Goal: Information Seeking & Learning: Compare options

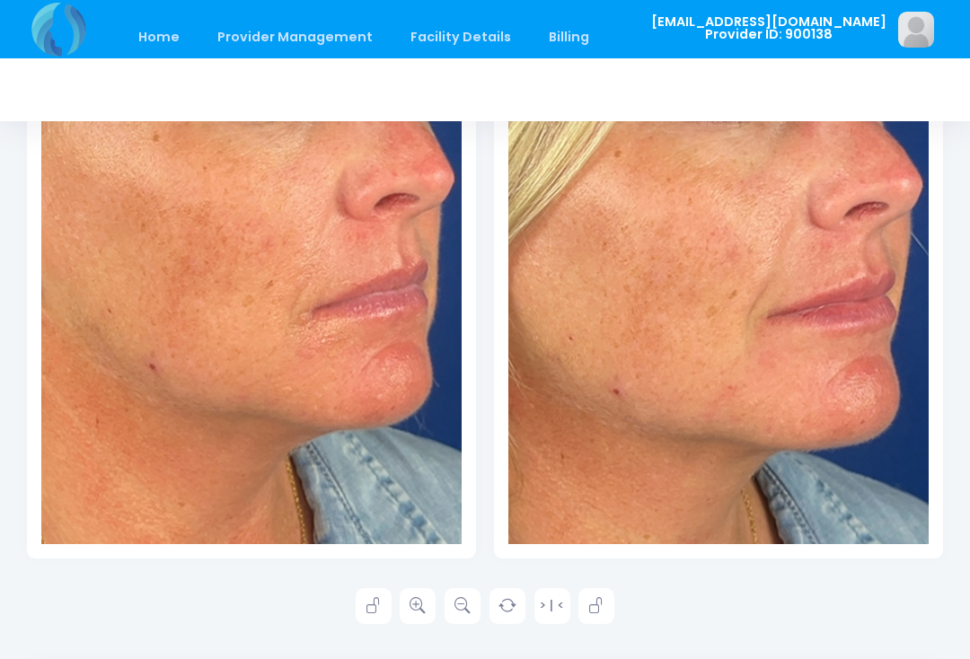
scroll to position [441, 0]
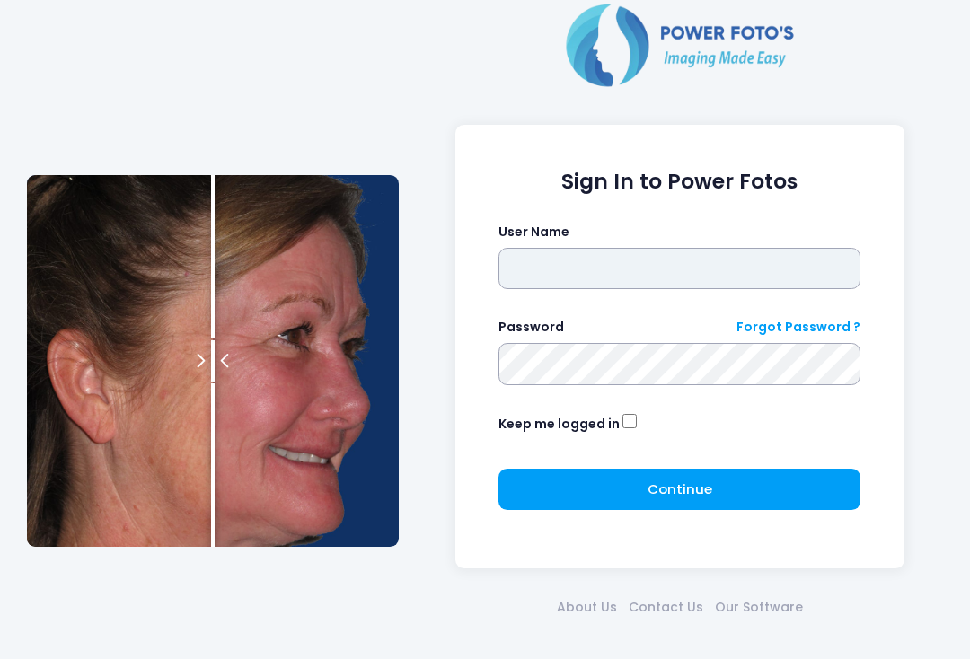
type input "**********"
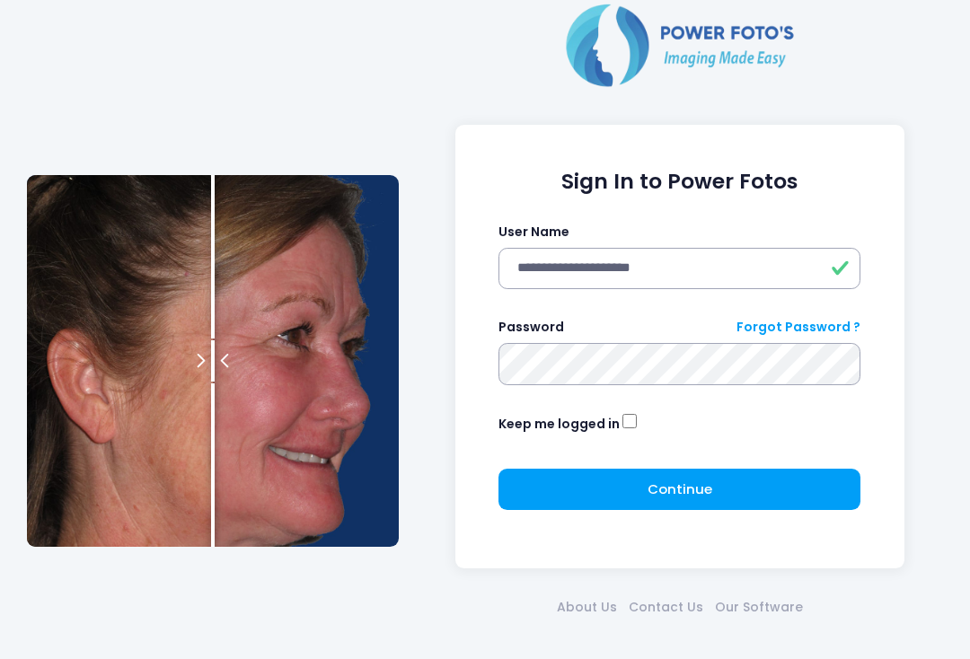
click button "submit" at bounding box center [0, 0] width 0 height 0
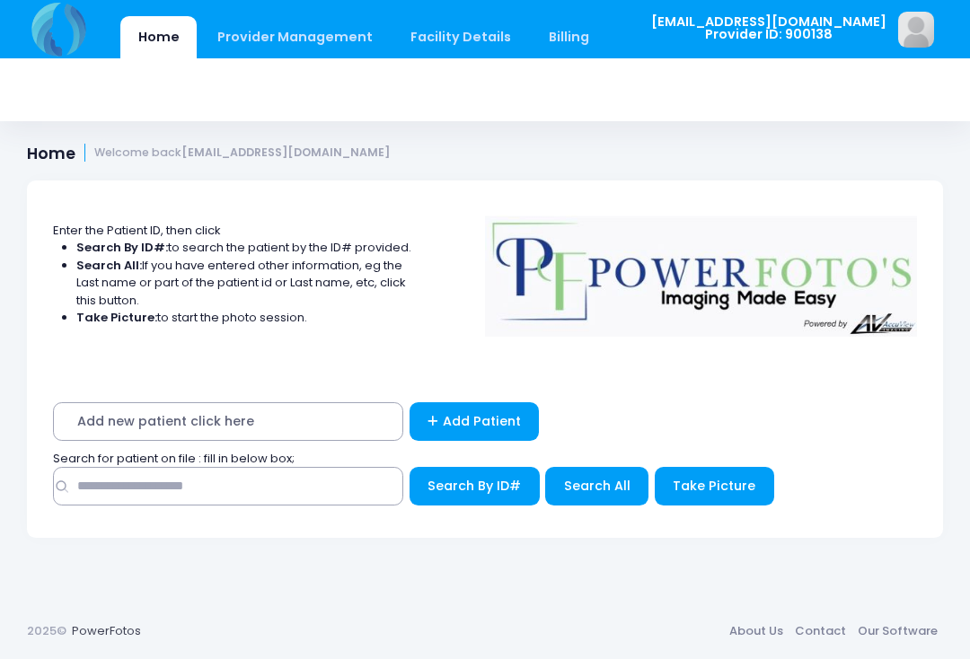
click at [707, 487] on span "Take Picture" at bounding box center [714, 486] width 83 height 18
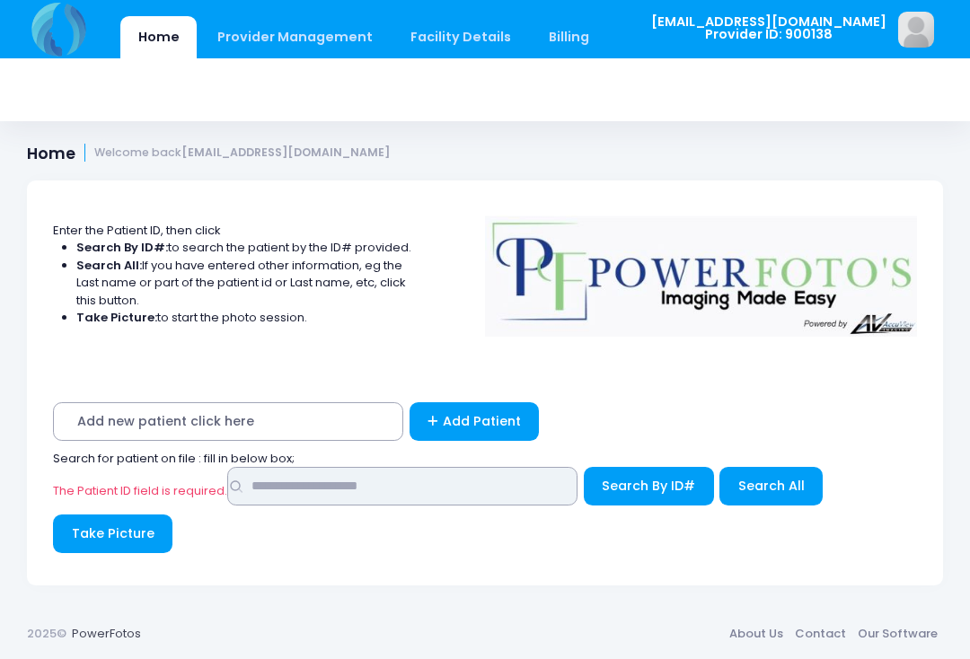
click at [405, 492] on input "text" at bounding box center [402, 486] width 350 height 39
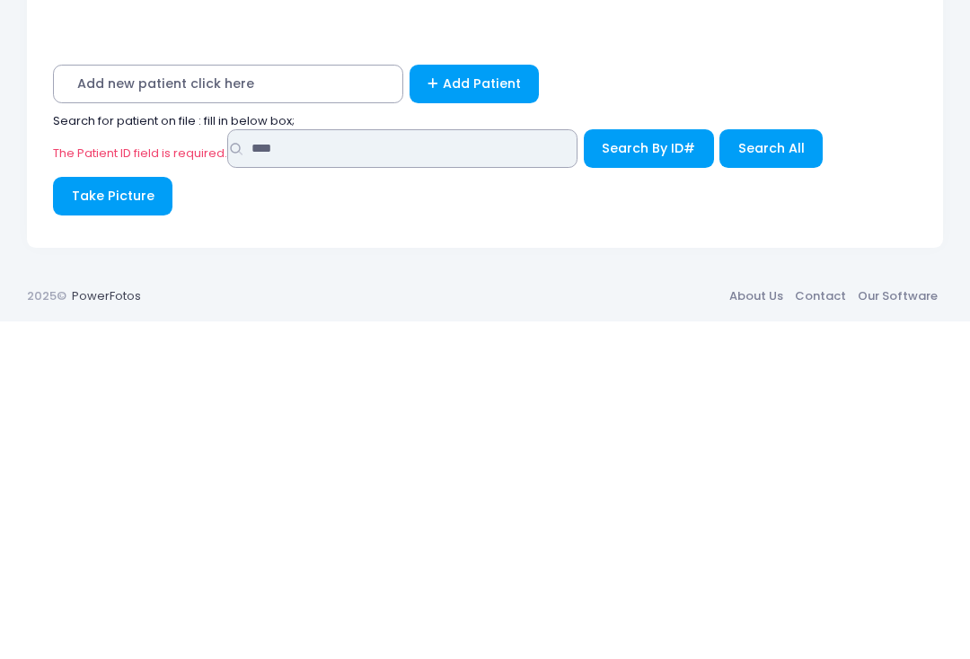
type input "****"
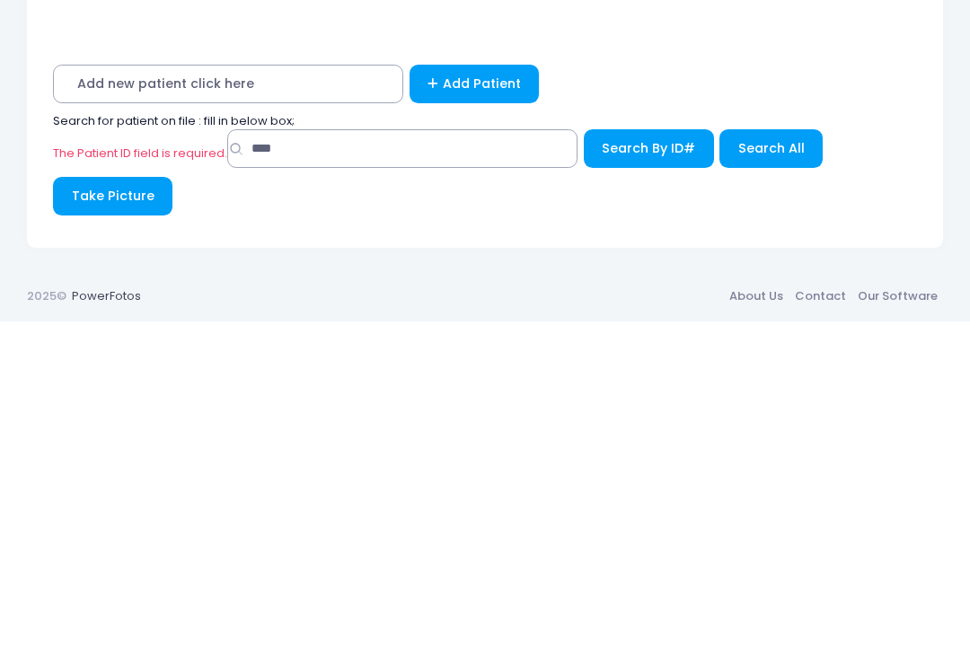
click at [659, 477] on span "Search By ID#" at bounding box center [648, 486] width 93 height 18
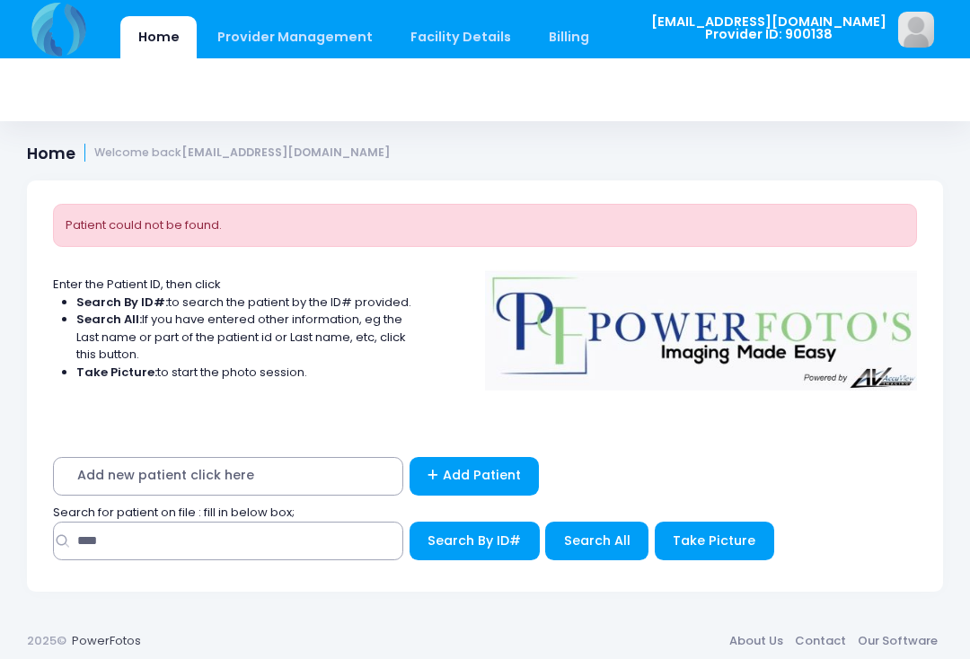
click at [706, 545] on span "Take Picture" at bounding box center [714, 541] width 83 height 18
click at [607, 532] on span "Search All" at bounding box center [597, 541] width 66 height 18
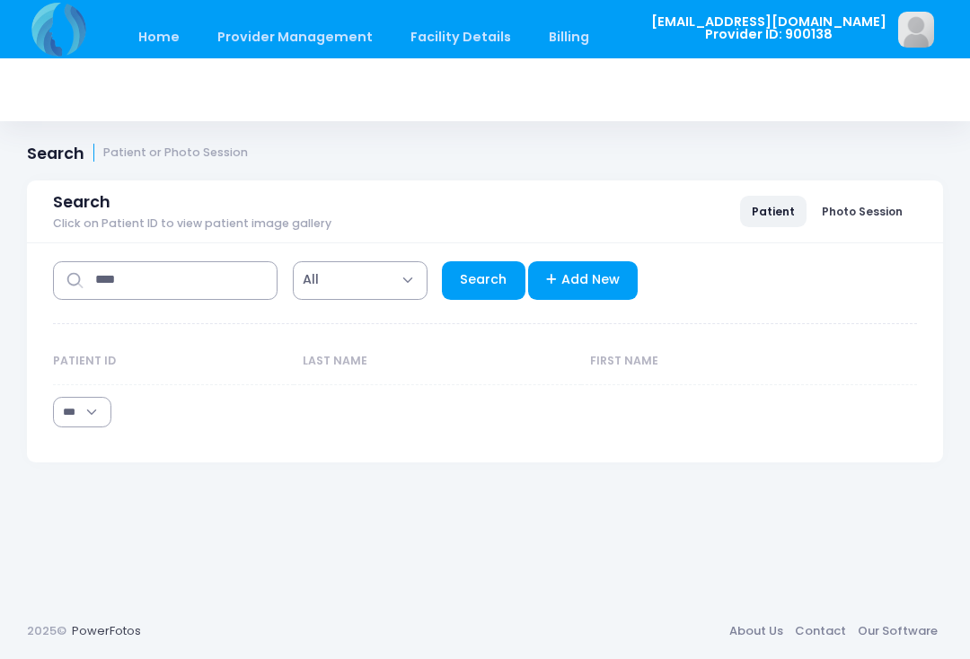
select select "***"
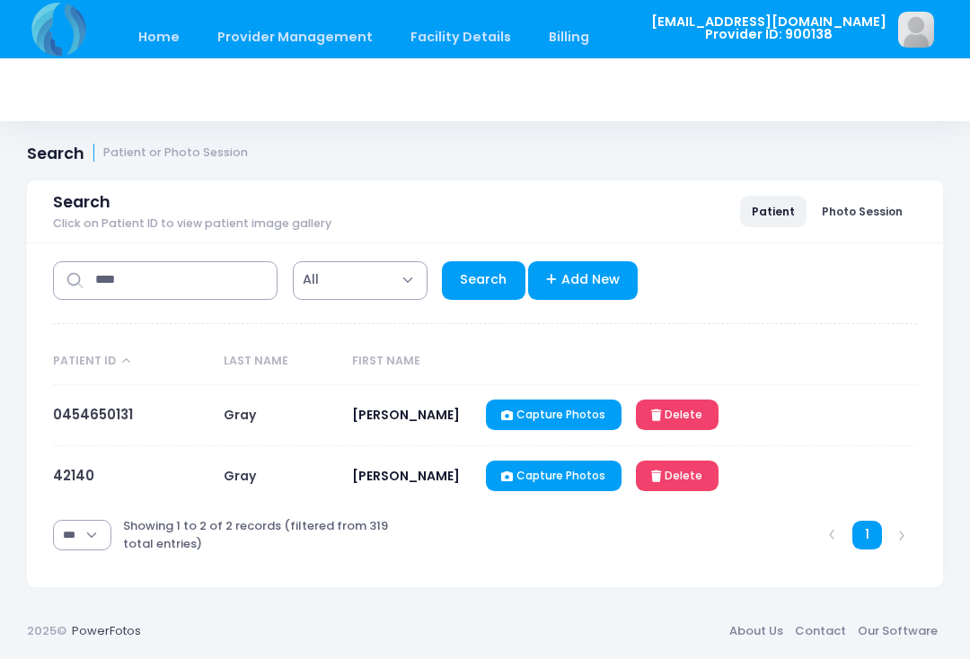
click at [113, 412] on link "0454650131" at bounding box center [93, 414] width 80 height 19
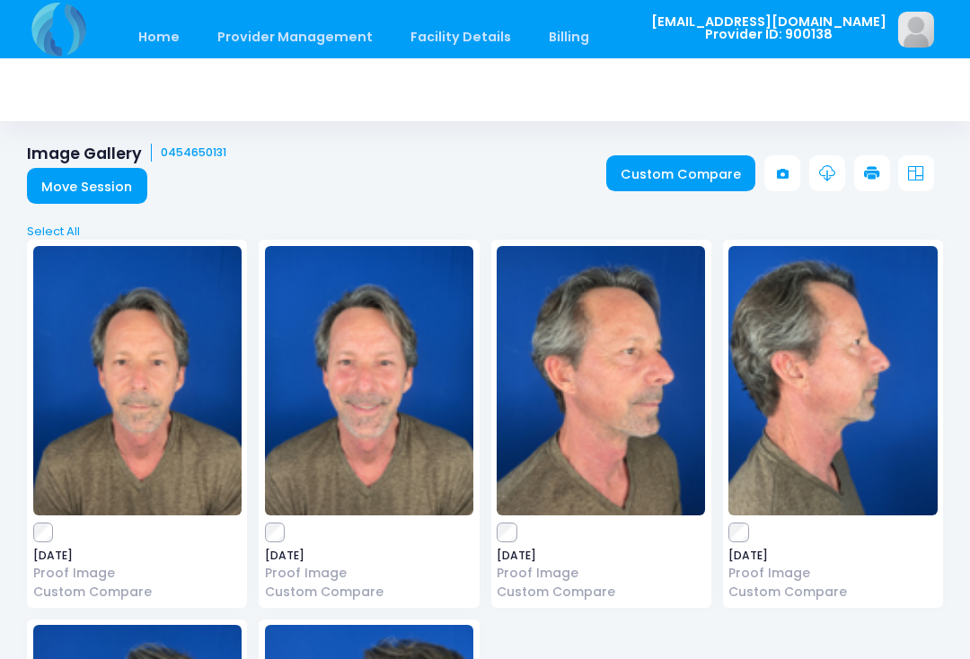
click at [674, 167] on link "Custom Compare" at bounding box center [681, 173] width 150 height 36
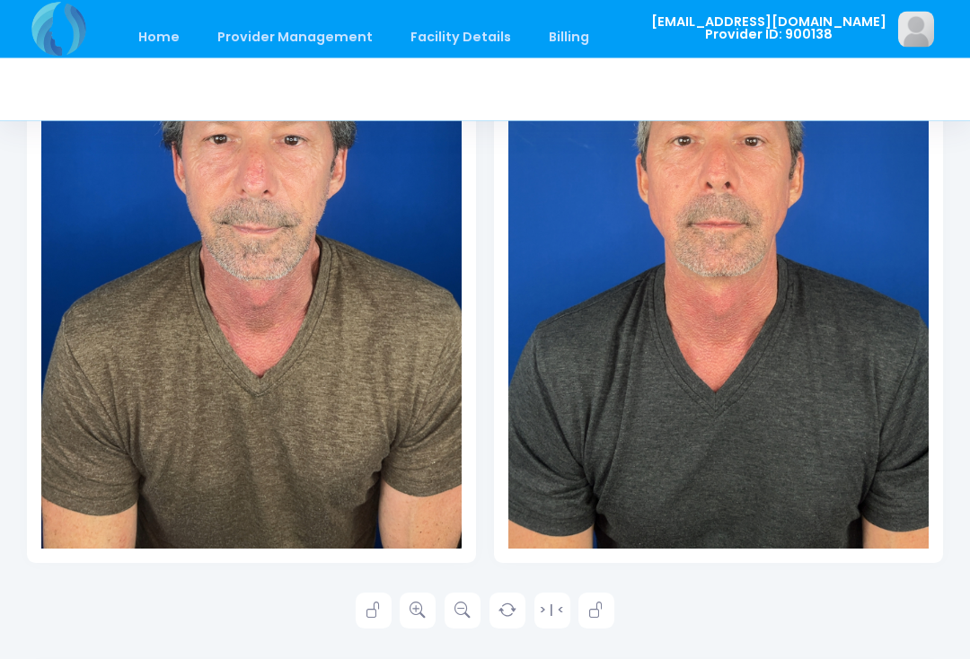
scroll to position [483, 0]
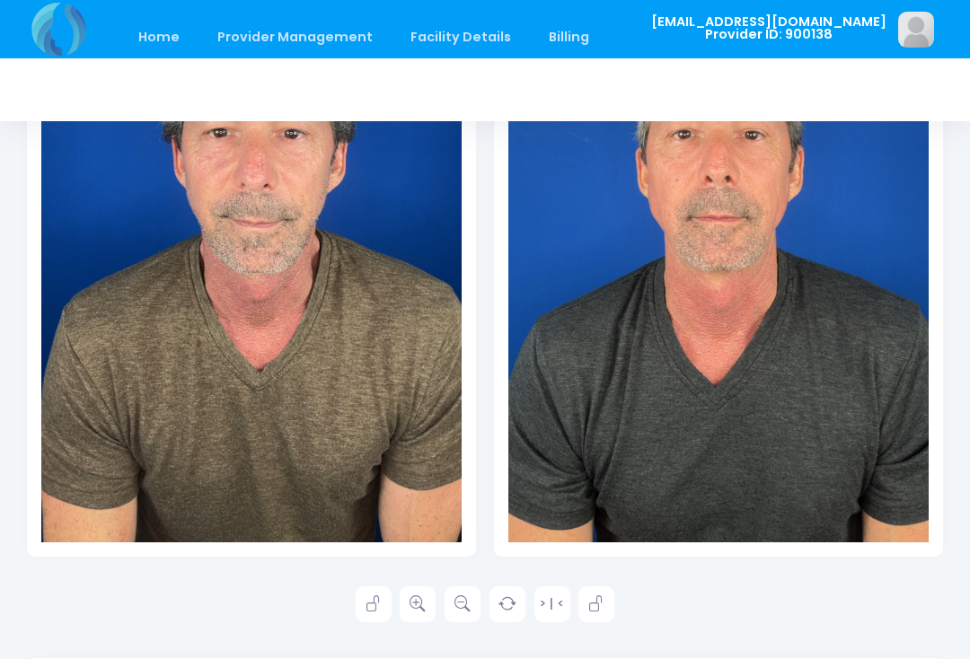
click at [421, 605] on icon at bounding box center [418, 604] width 16 height 16
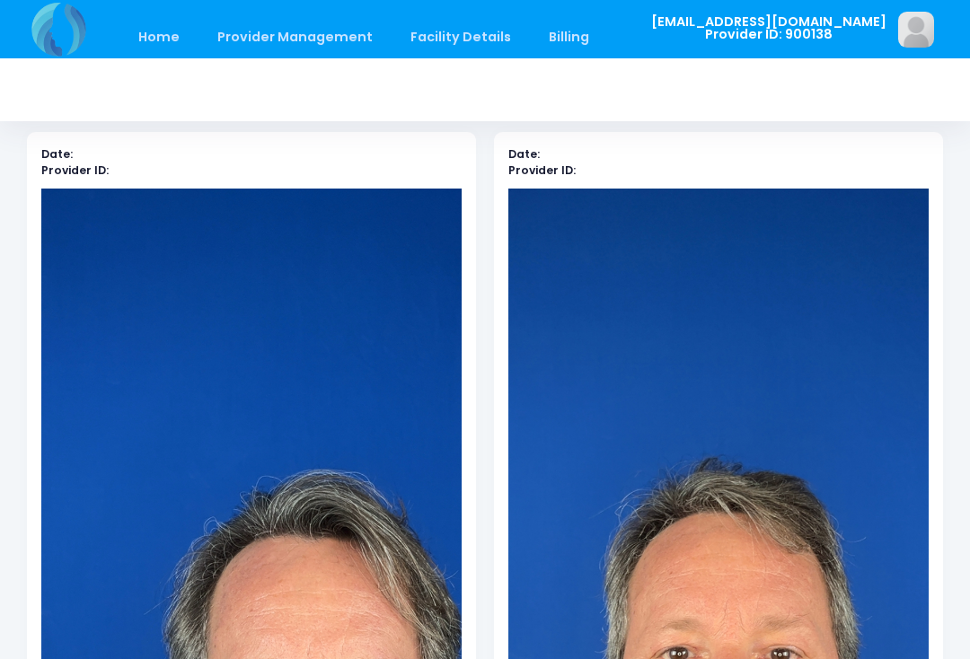
scroll to position [0, 0]
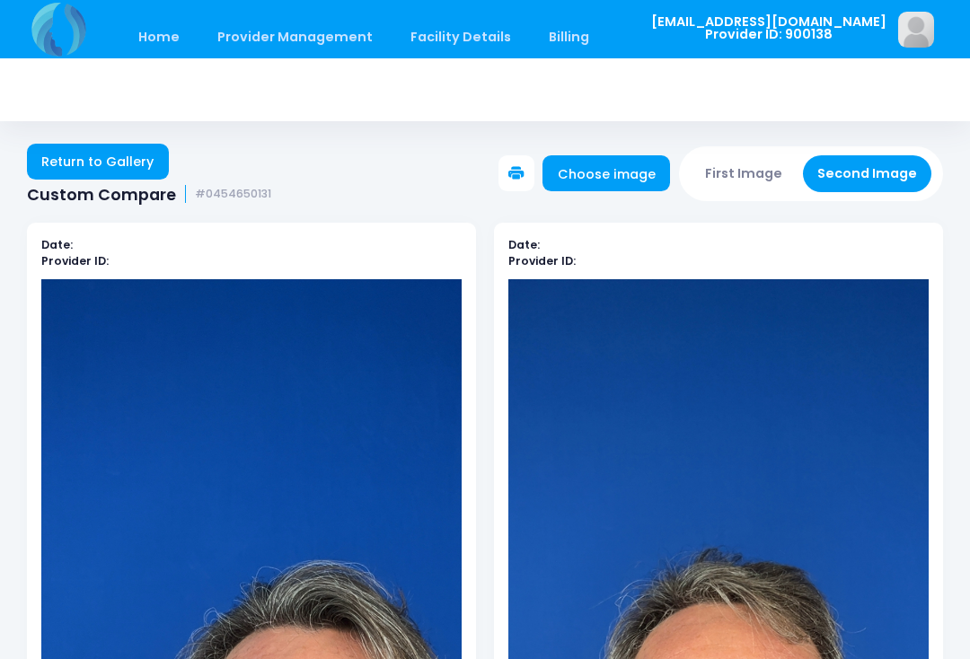
click at [761, 175] on button "First Image" at bounding box center [744, 173] width 107 height 37
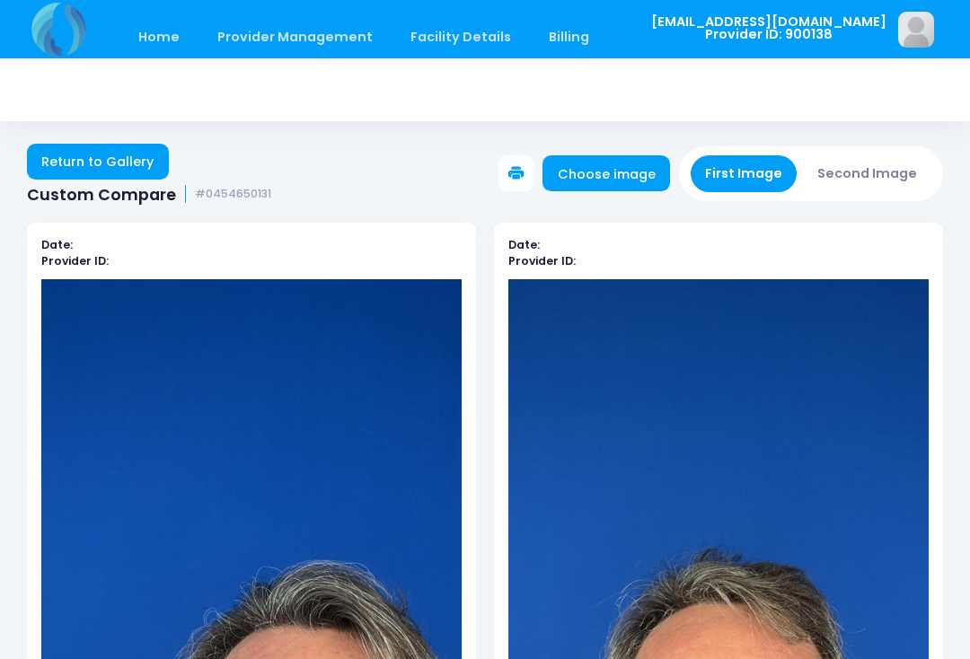
click at [614, 178] on link "Choose image" at bounding box center [607, 173] width 128 height 36
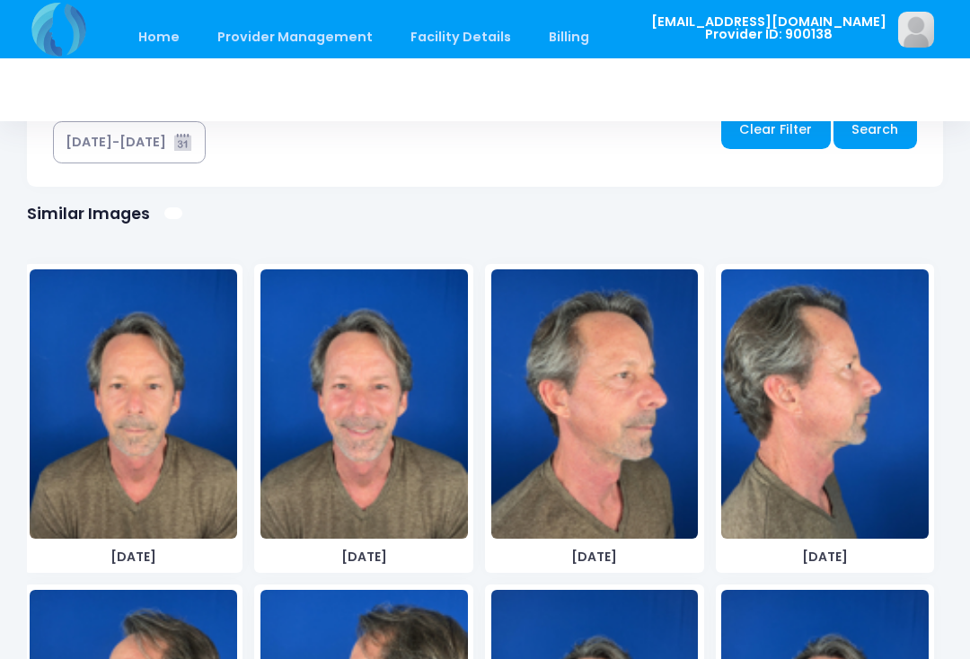
scroll to position [1078, 0]
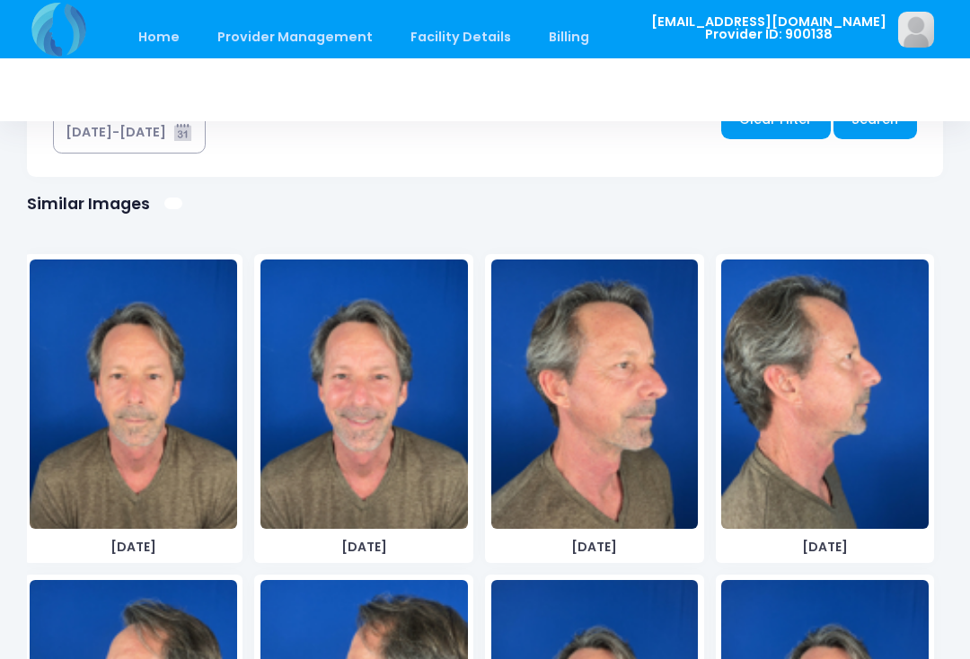
click at [642, 484] on img at bounding box center [594, 394] width 207 height 269
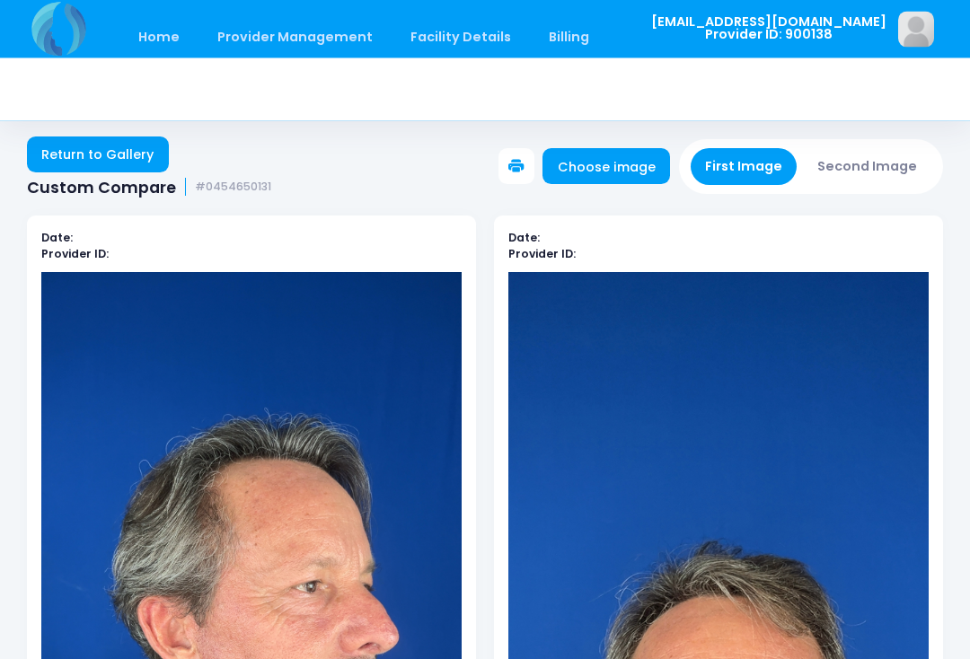
scroll to position [0, 0]
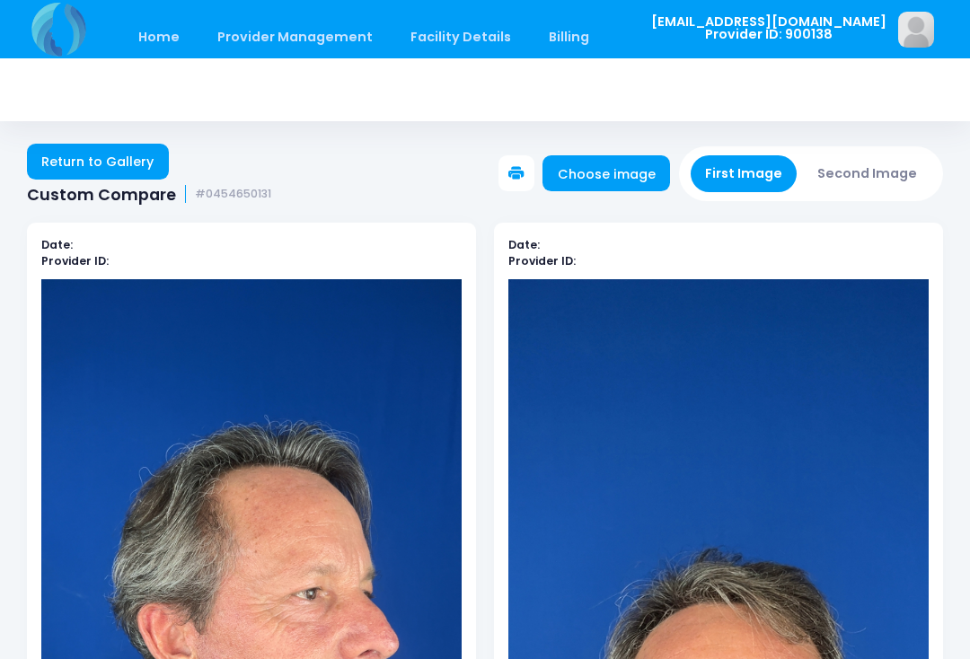
click at [905, 180] on button "Second Image" at bounding box center [867, 173] width 129 height 37
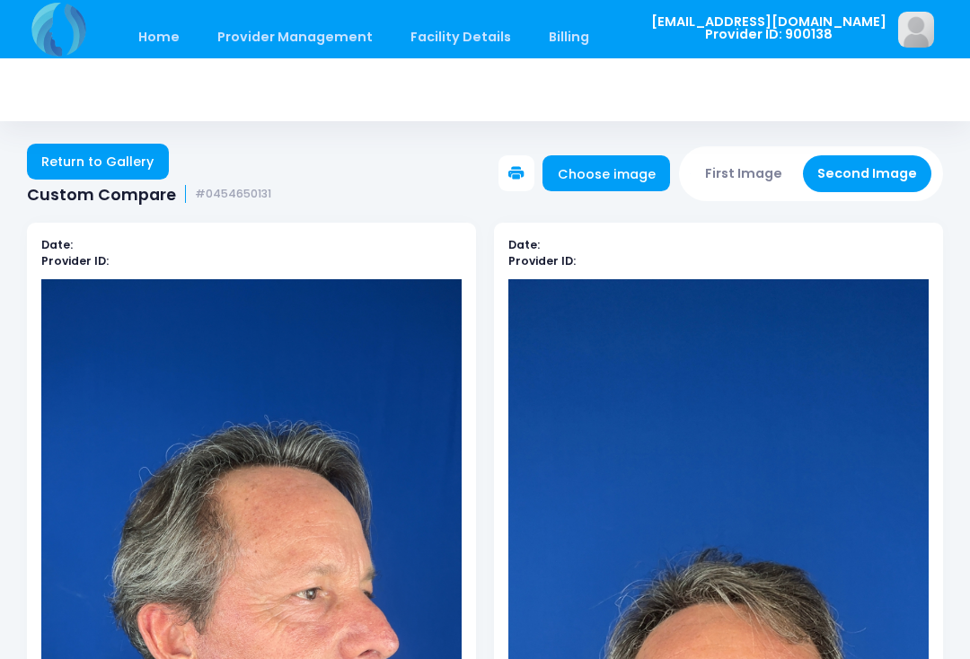
click at [642, 164] on link "Choose image" at bounding box center [607, 173] width 128 height 36
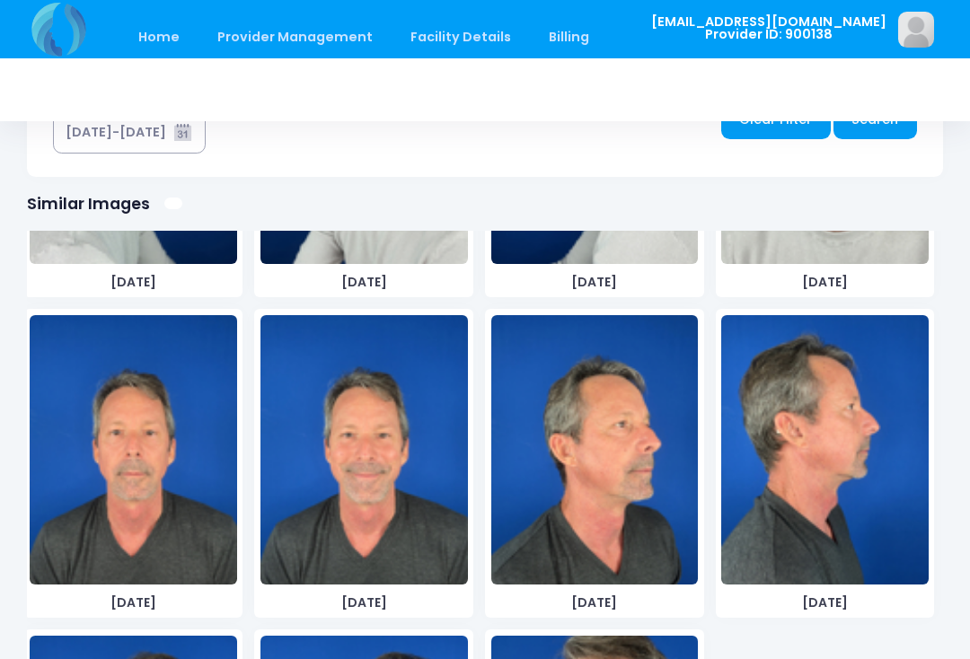
scroll to position [1544, 0]
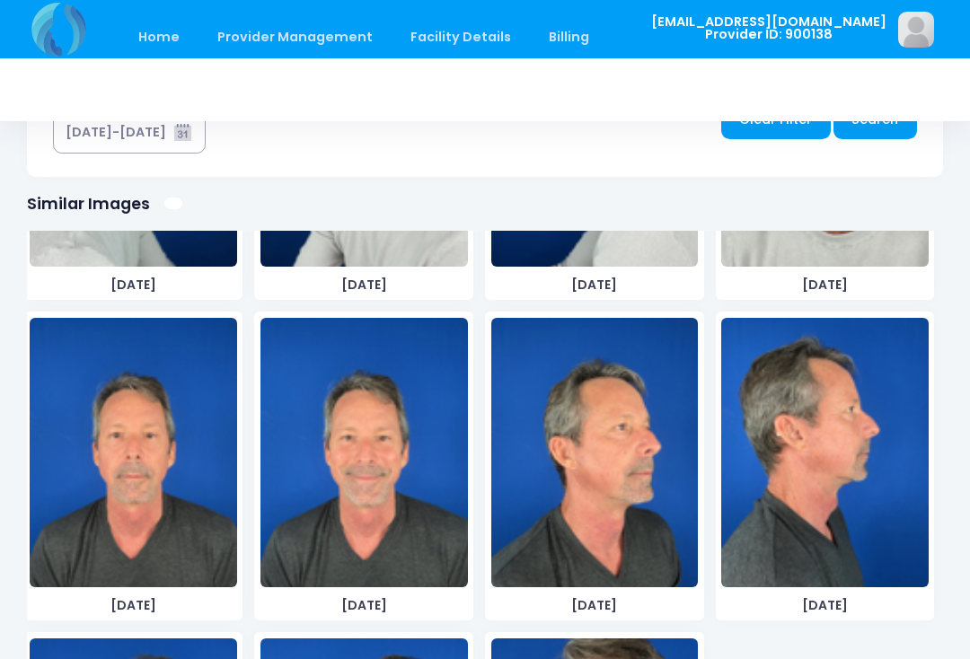
click at [622, 489] on img at bounding box center [594, 452] width 207 height 269
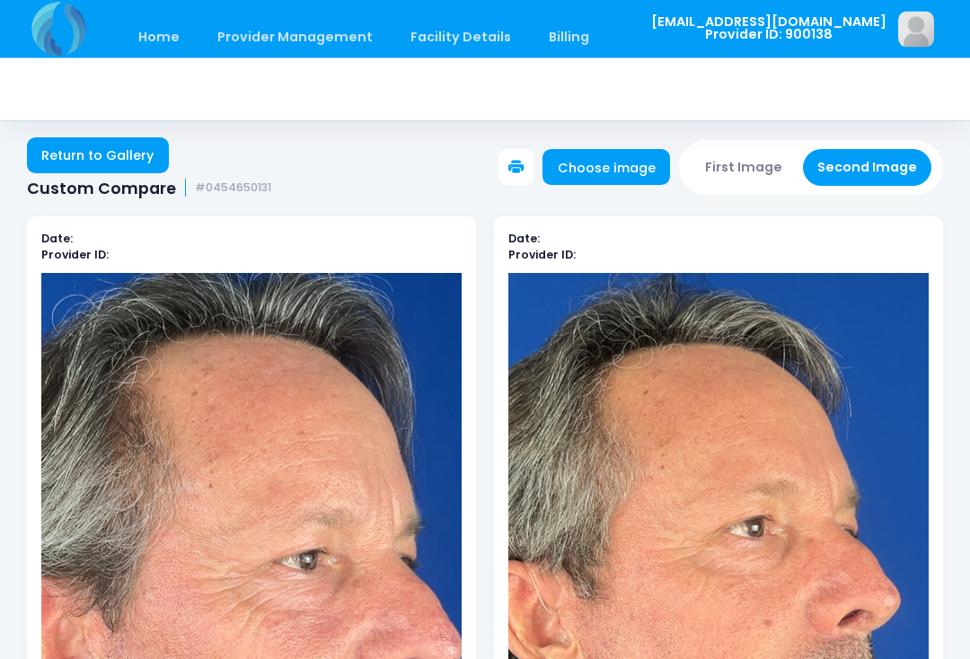
scroll to position [0, 0]
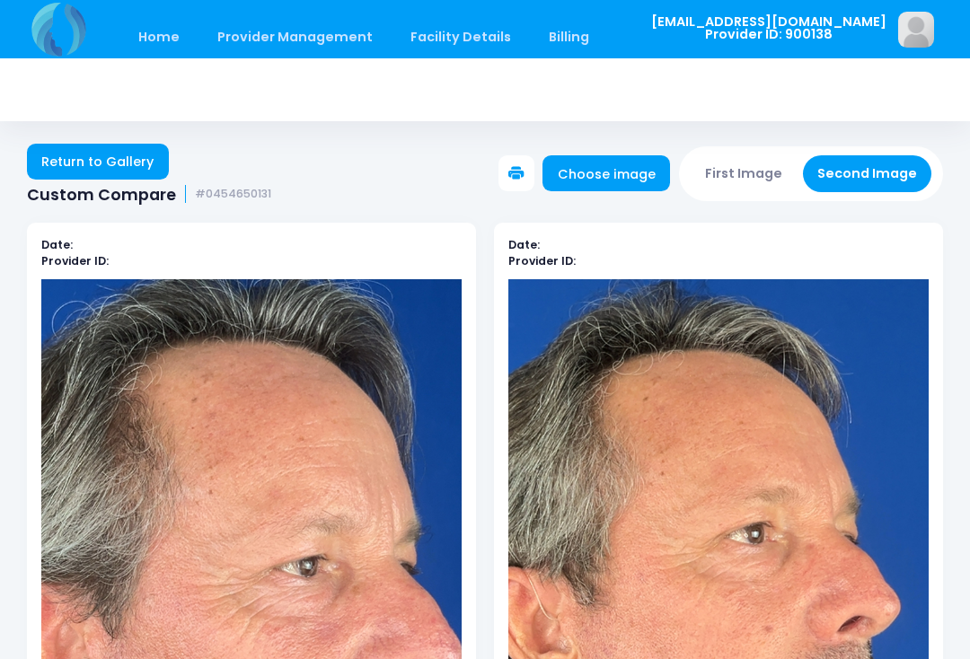
click at [761, 172] on button "First Image" at bounding box center [744, 173] width 107 height 37
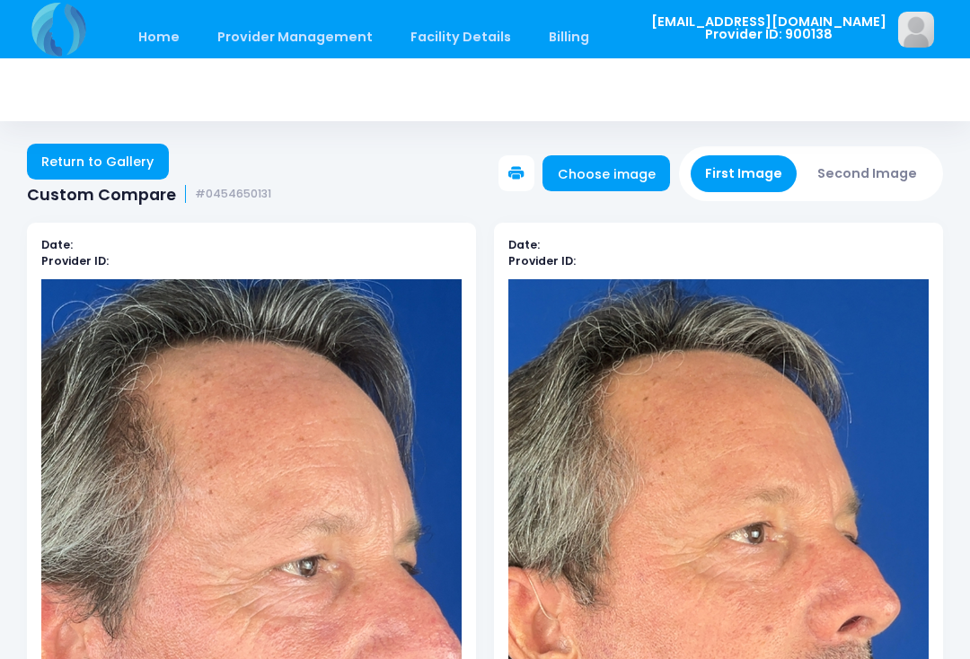
click at [622, 176] on link "Choose image" at bounding box center [607, 173] width 128 height 36
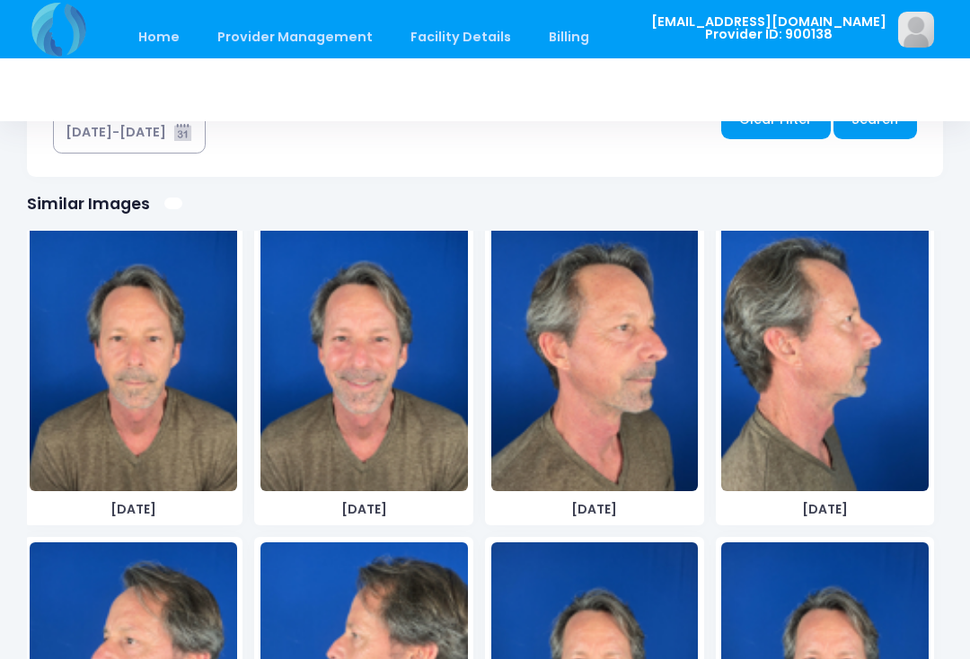
scroll to position [36, 0]
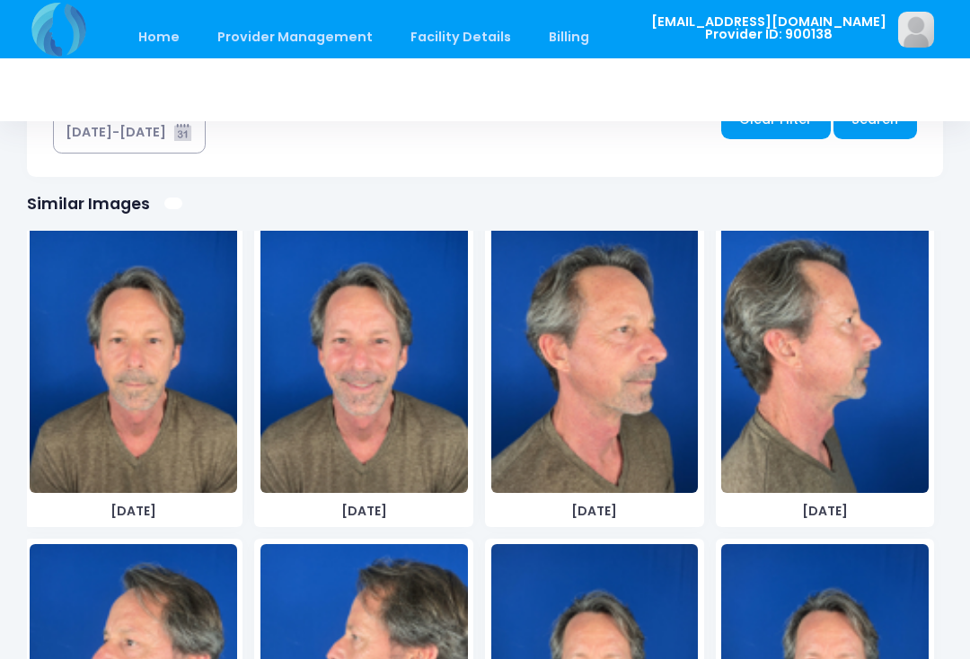
click at [832, 392] on img at bounding box center [824, 358] width 207 height 269
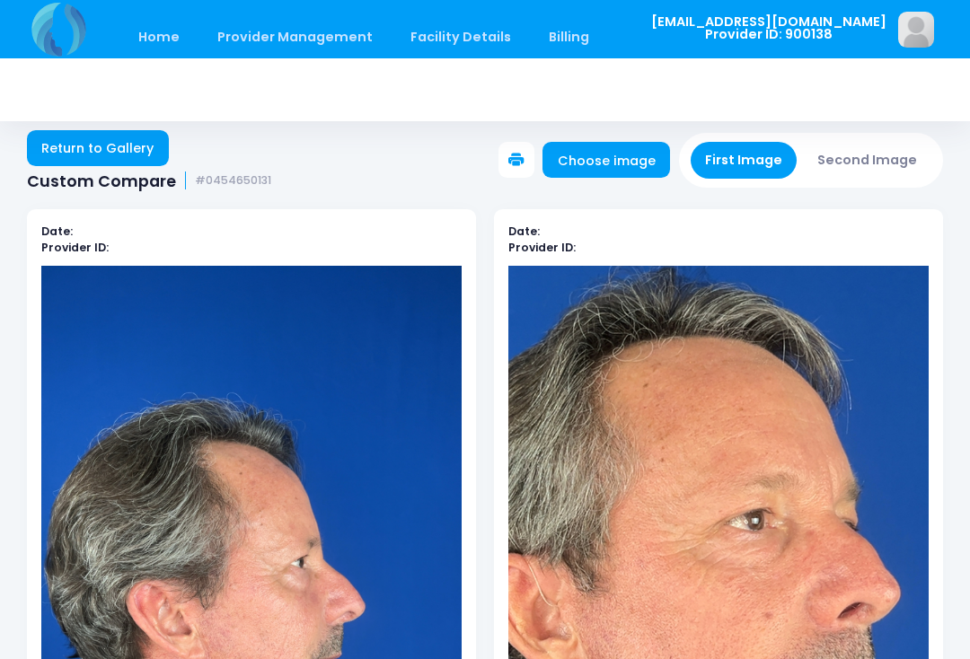
scroll to position [13, 0]
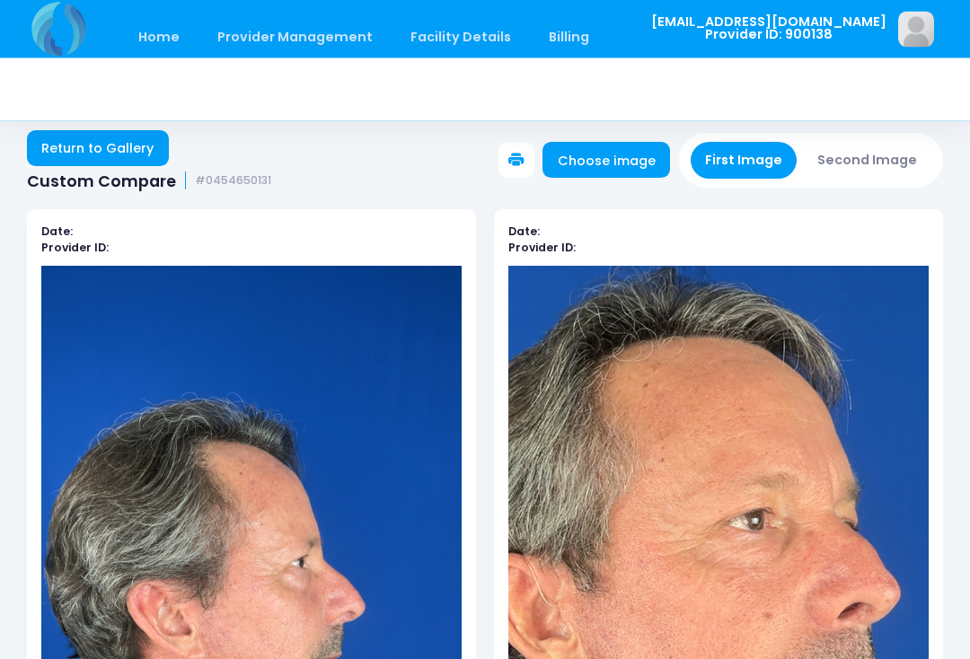
click at [913, 167] on button "Second Image" at bounding box center [867, 161] width 129 height 37
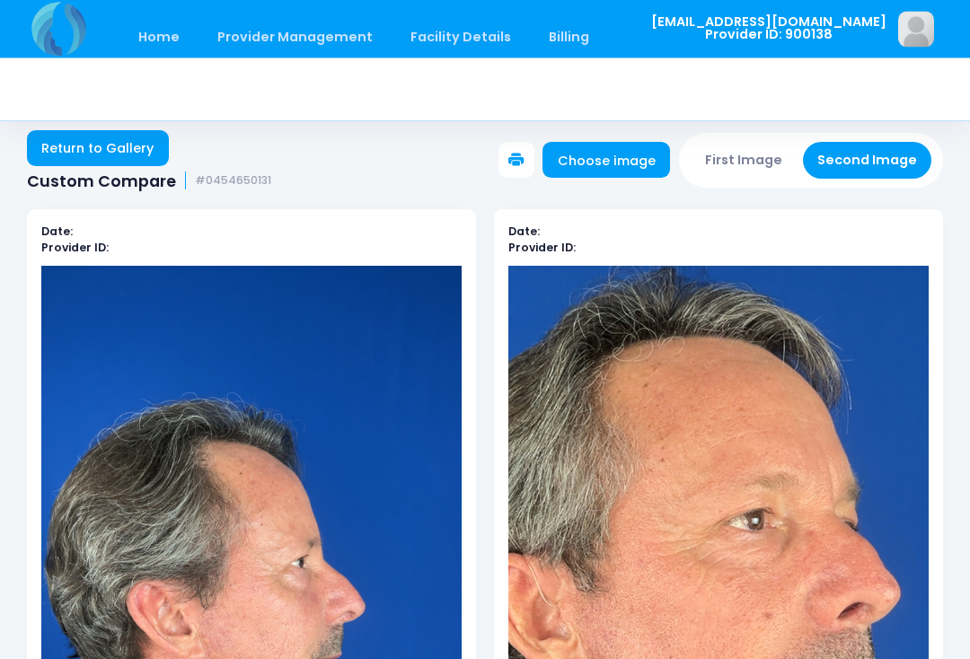
click at [625, 163] on link "Choose image" at bounding box center [607, 161] width 128 height 36
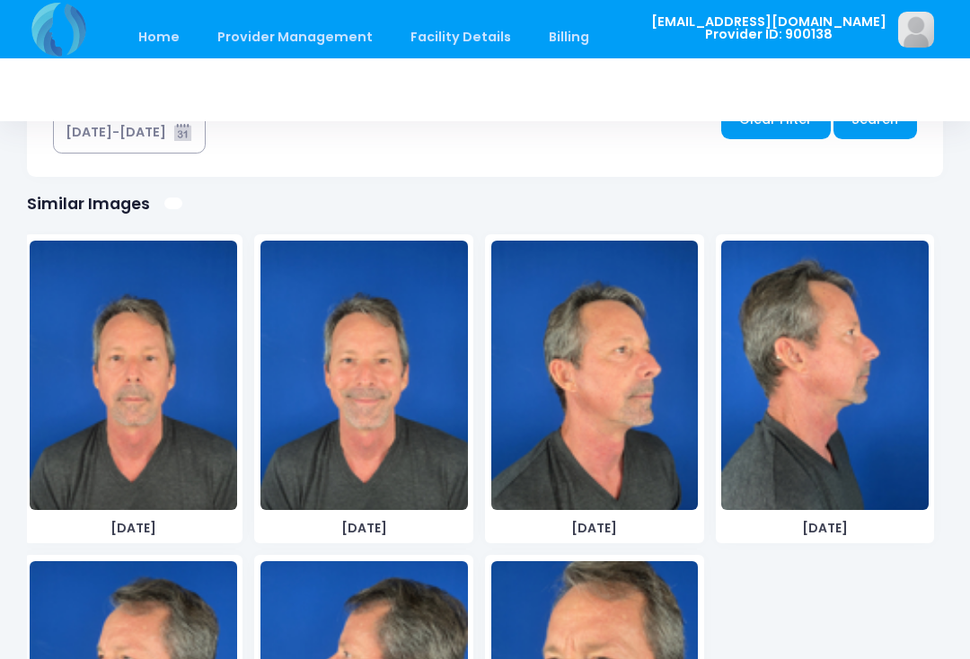
scroll to position [1622, 0]
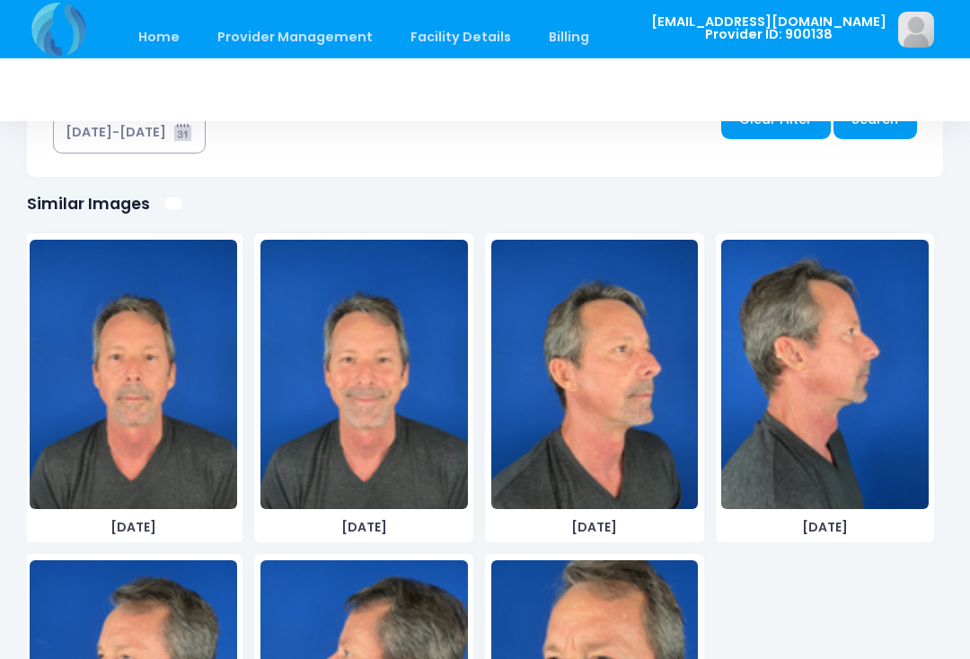
click at [866, 384] on img at bounding box center [824, 374] width 207 height 269
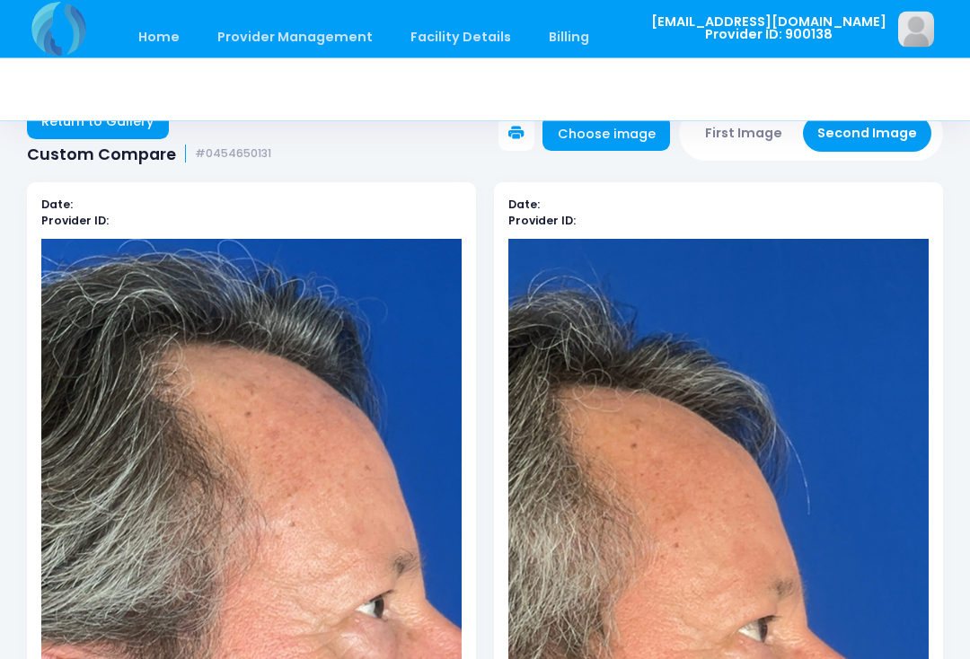
scroll to position [0, 0]
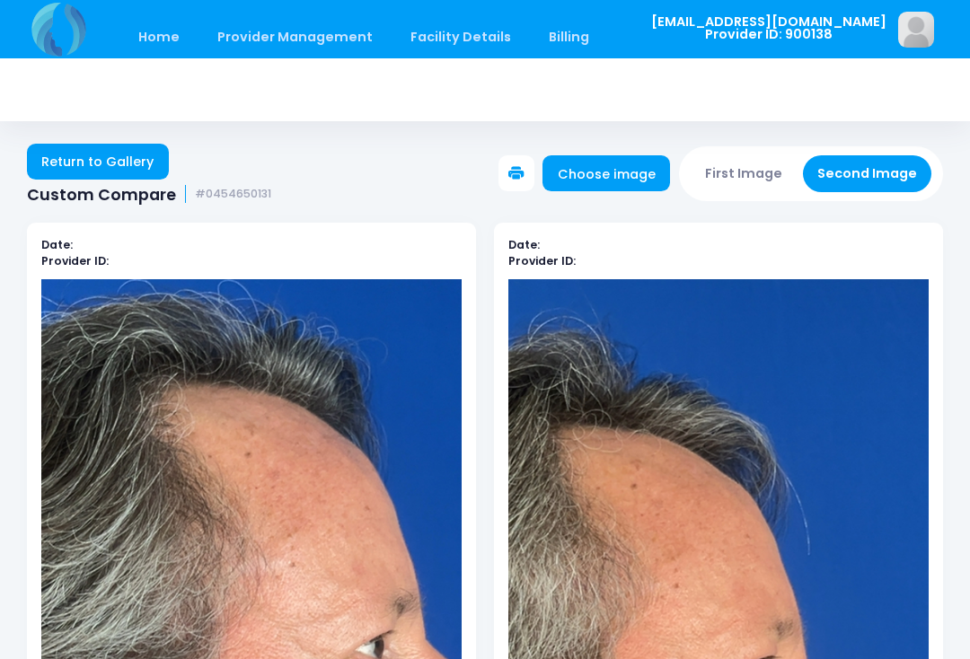
click at [738, 170] on button "First Image" at bounding box center [744, 173] width 107 height 37
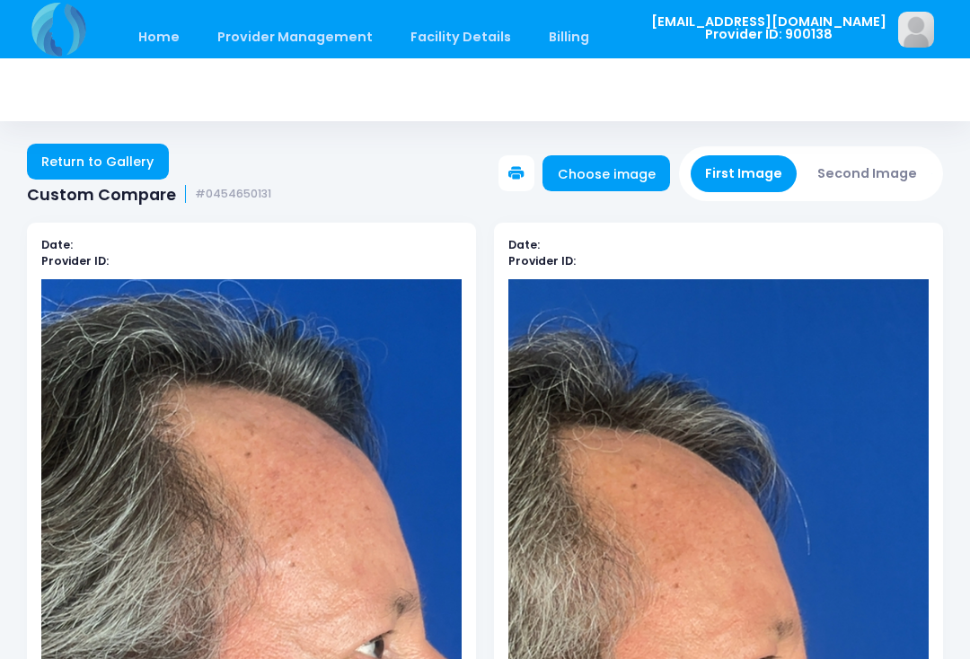
click at [630, 175] on link "Choose image" at bounding box center [607, 173] width 128 height 36
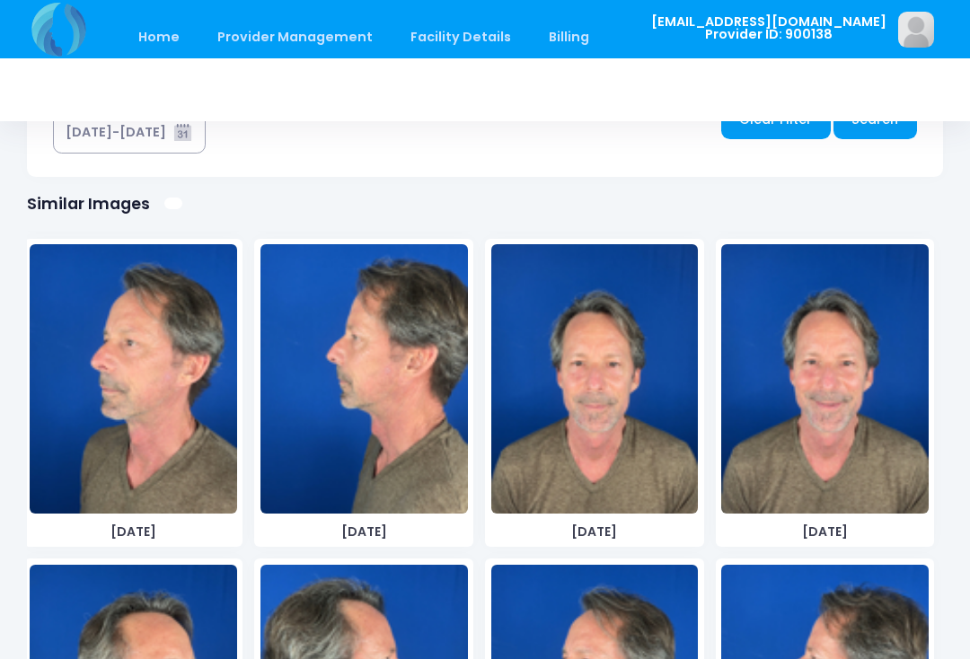
scroll to position [340, 0]
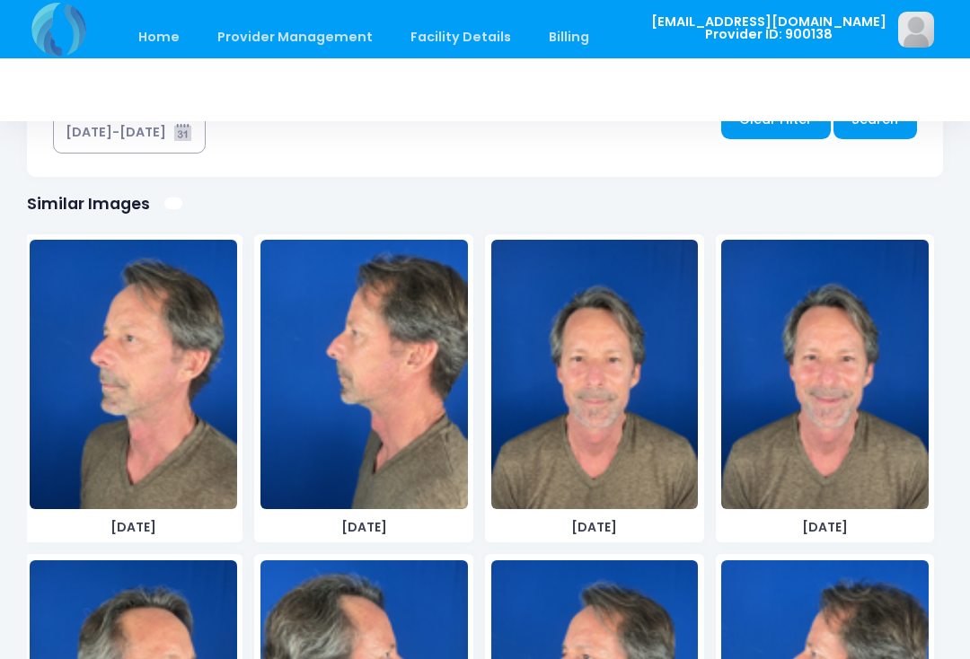
click at [181, 423] on img at bounding box center [133, 374] width 207 height 269
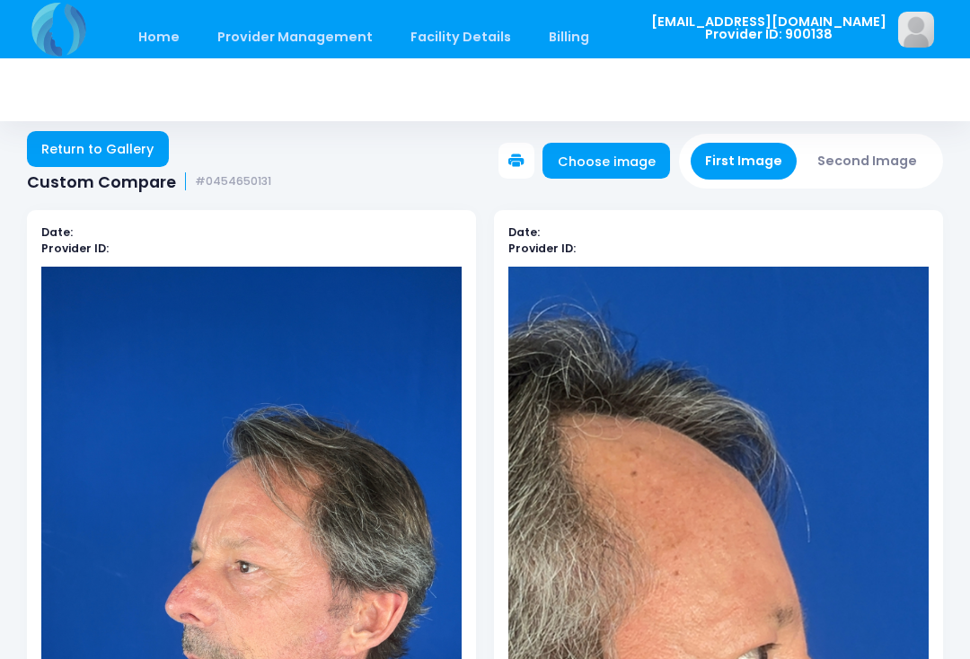
scroll to position [13, 0]
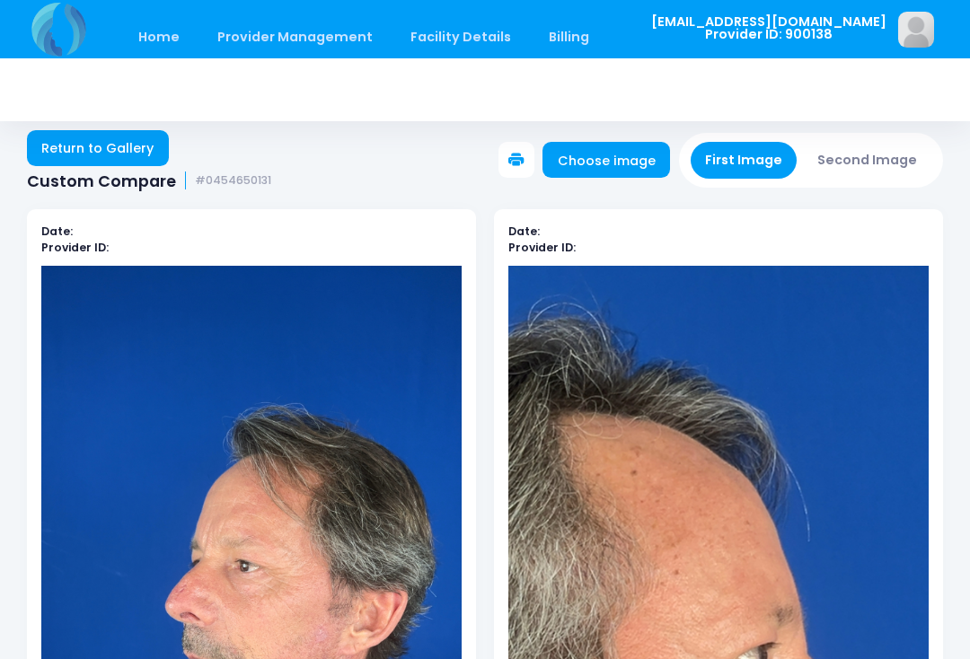
click at [912, 156] on button "Second Image" at bounding box center [867, 160] width 129 height 37
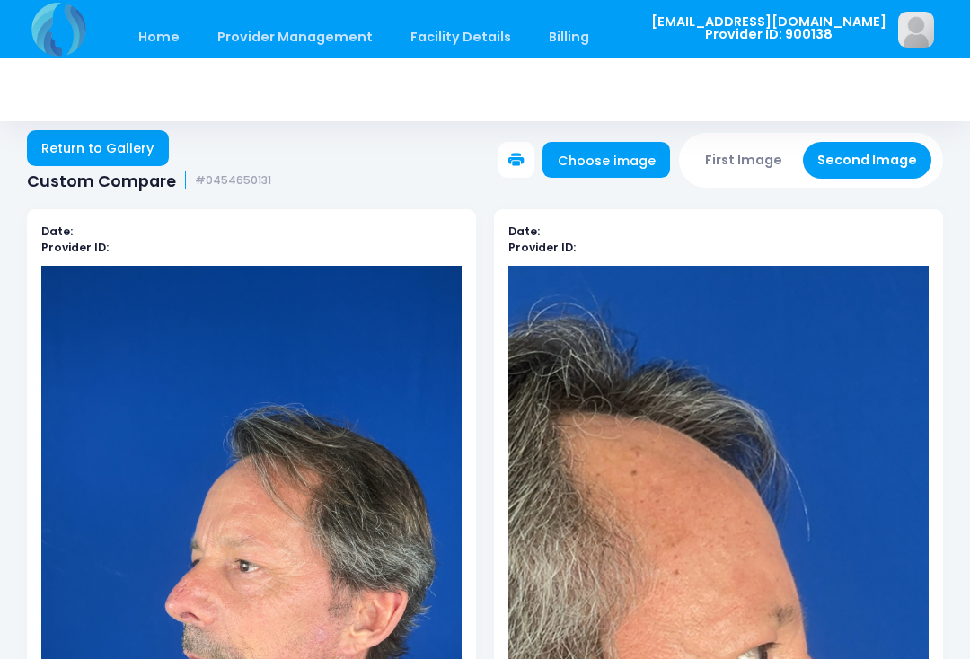
click at [620, 158] on link "Choose image" at bounding box center [607, 160] width 128 height 36
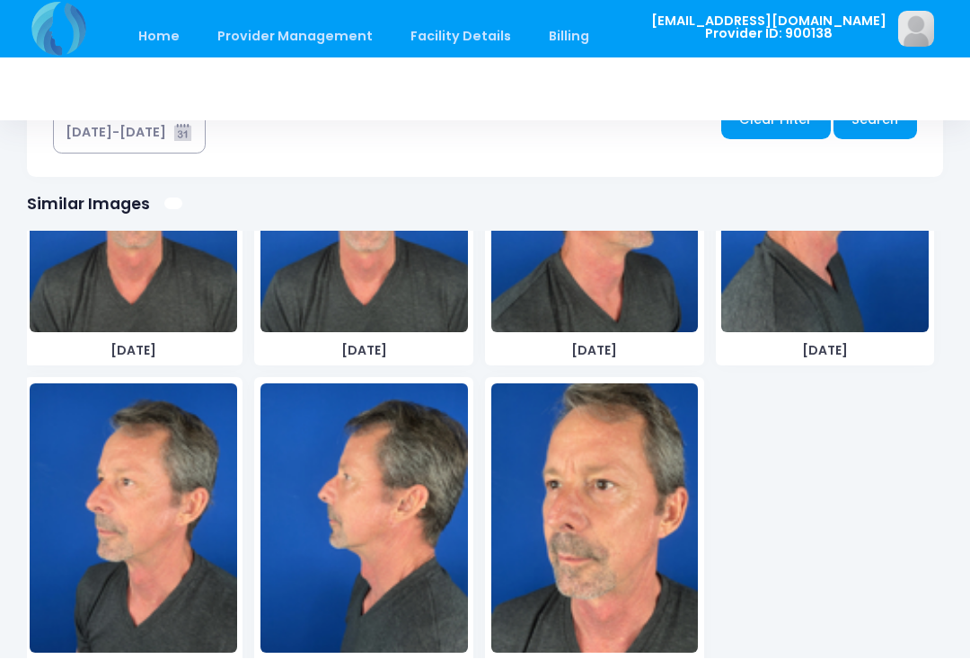
scroll to position [1799, 0]
click at [160, 531] on img at bounding box center [133, 518] width 207 height 269
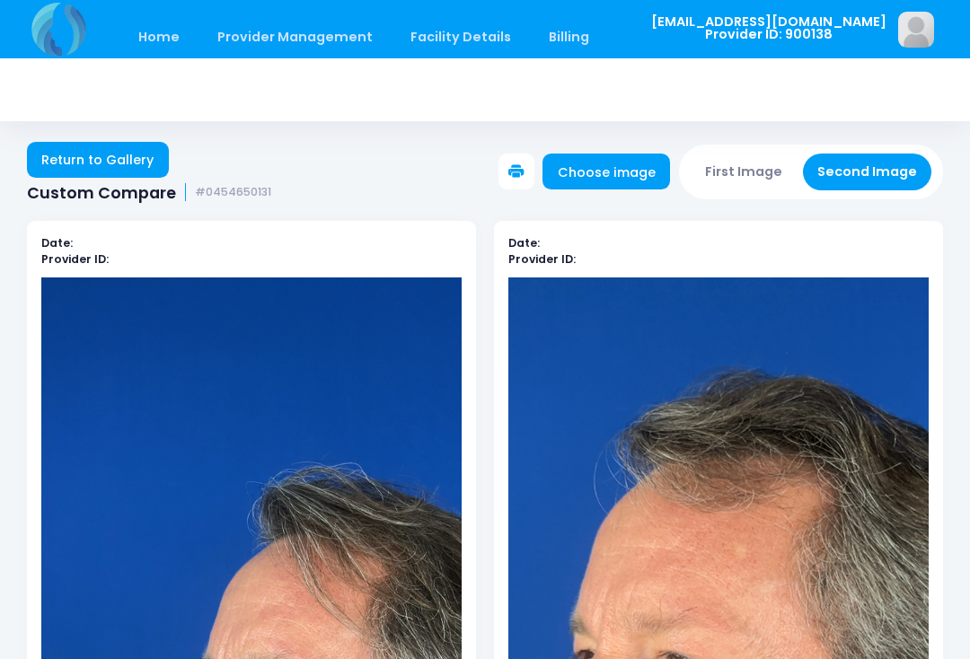
scroll to position [0, 0]
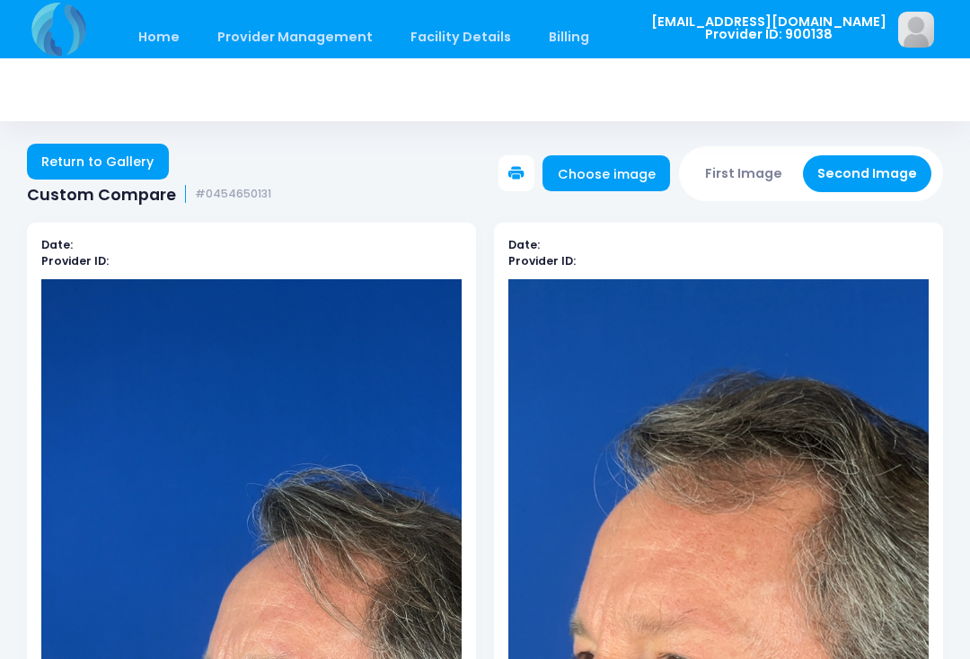
click at [763, 168] on button "First Image" at bounding box center [744, 173] width 107 height 37
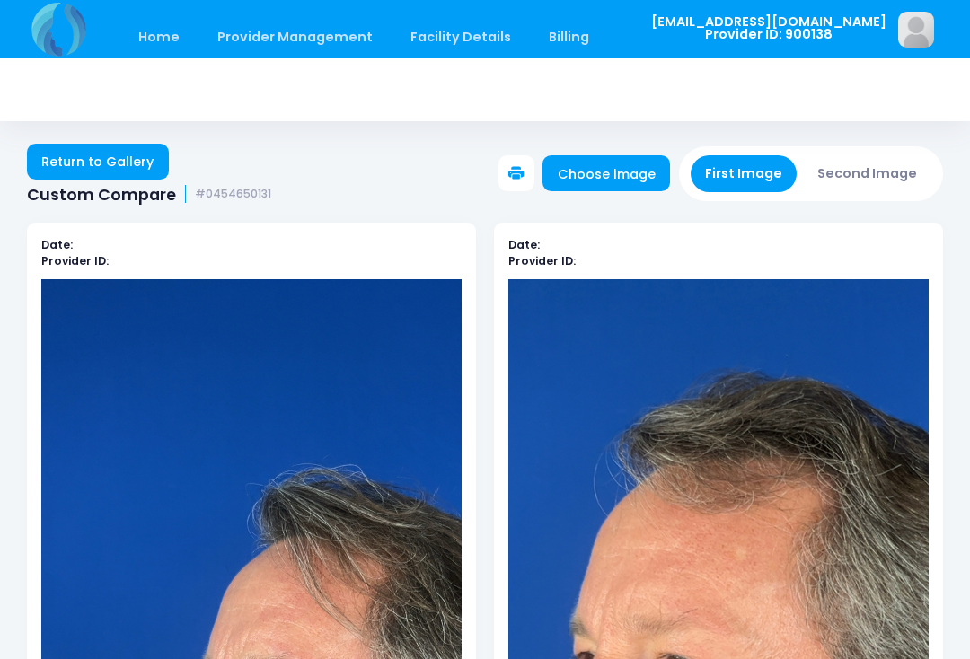
click at [636, 172] on link "Choose image" at bounding box center [607, 173] width 128 height 36
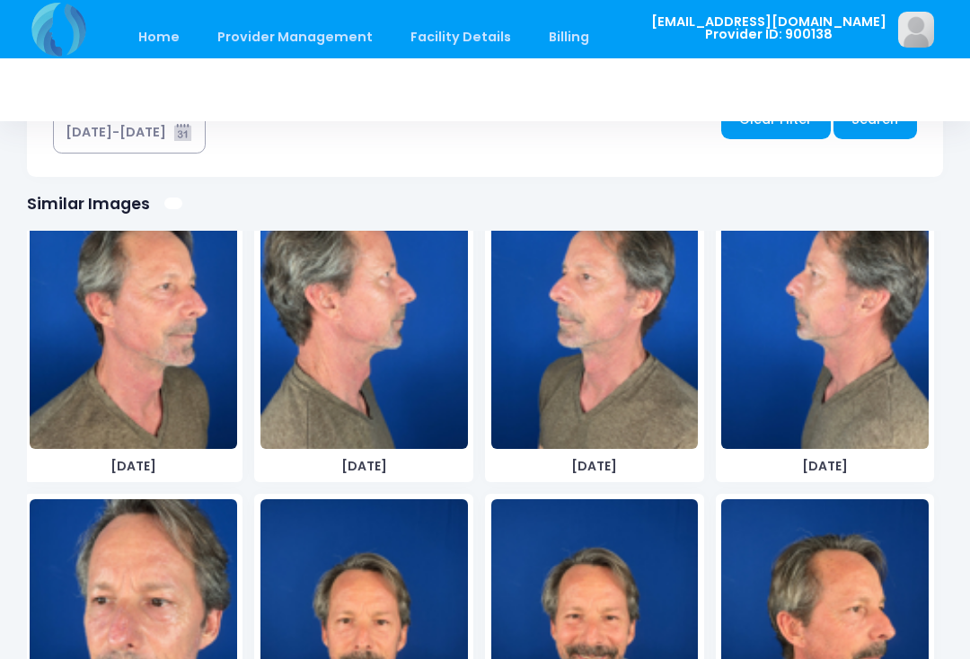
scroll to position [723, 0]
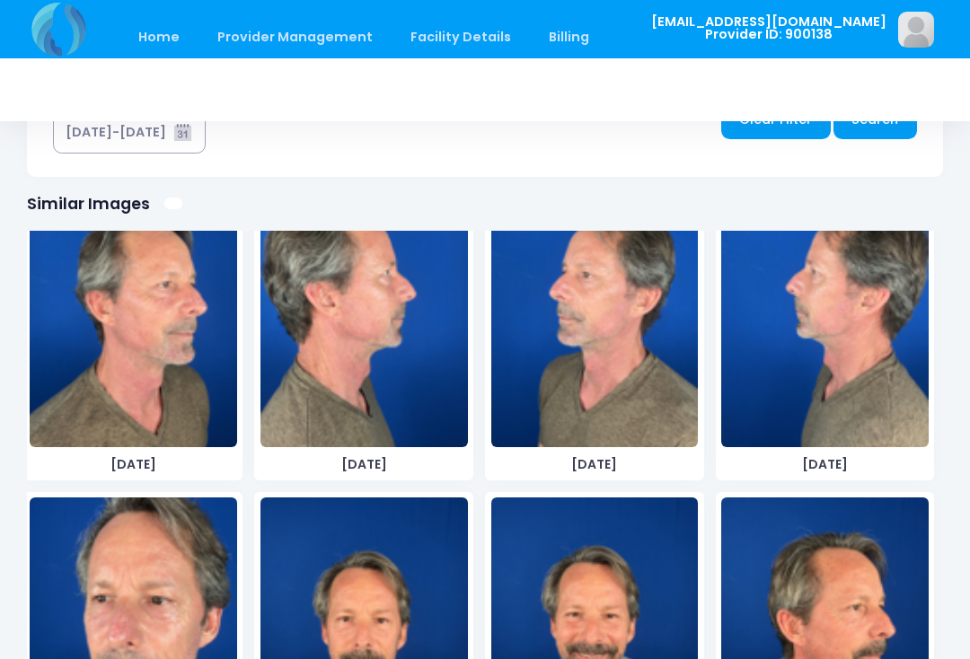
click at [861, 371] on img at bounding box center [824, 312] width 207 height 269
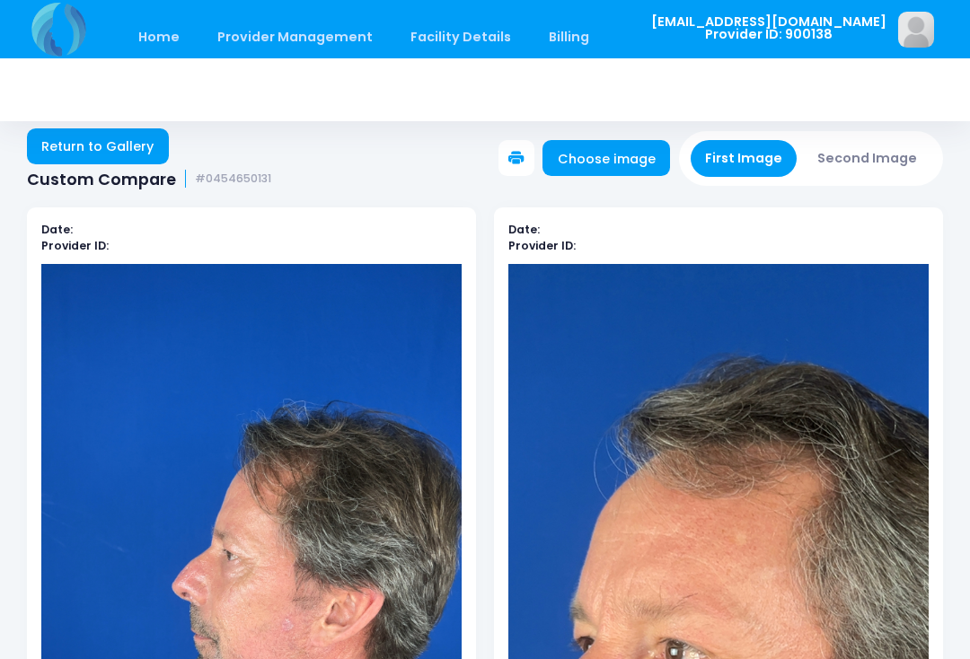
click at [904, 162] on button "Second Image" at bounding box center [867, 158] width 129 height 37
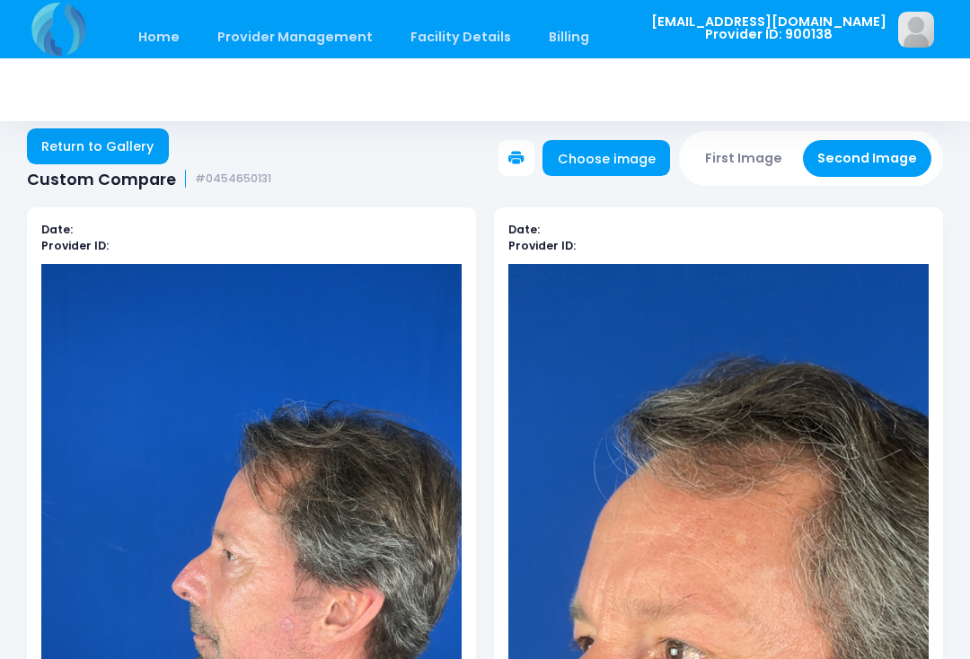
click at [629, 148] on link "Choose image" at bounding box center [607, 158] width 128 height 36
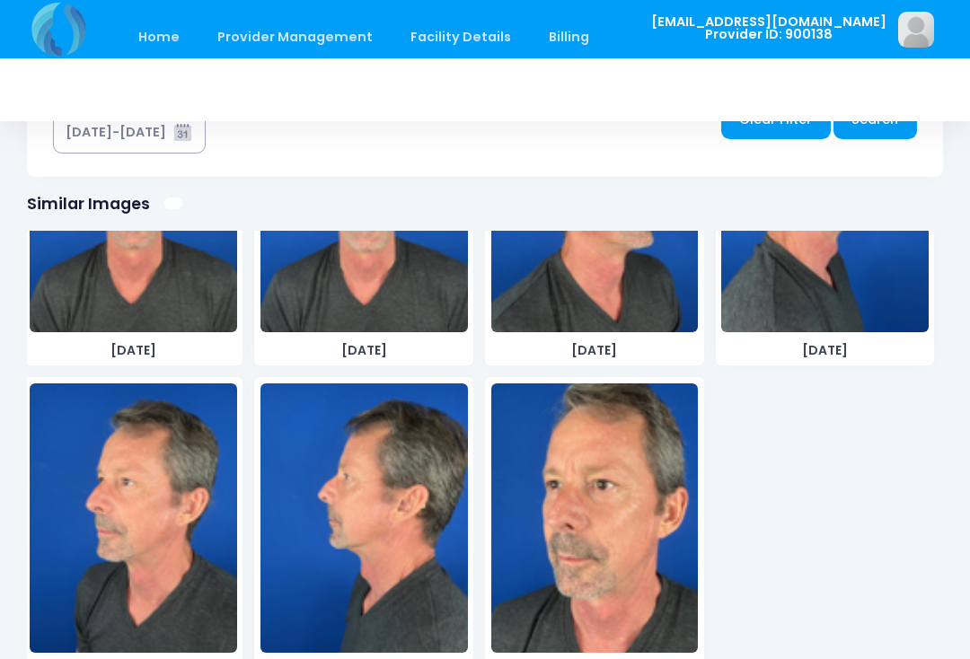
scroll to position [1799, 0]
click at [403, 537] on img at bounding box center [363, 518] width 207 height 269
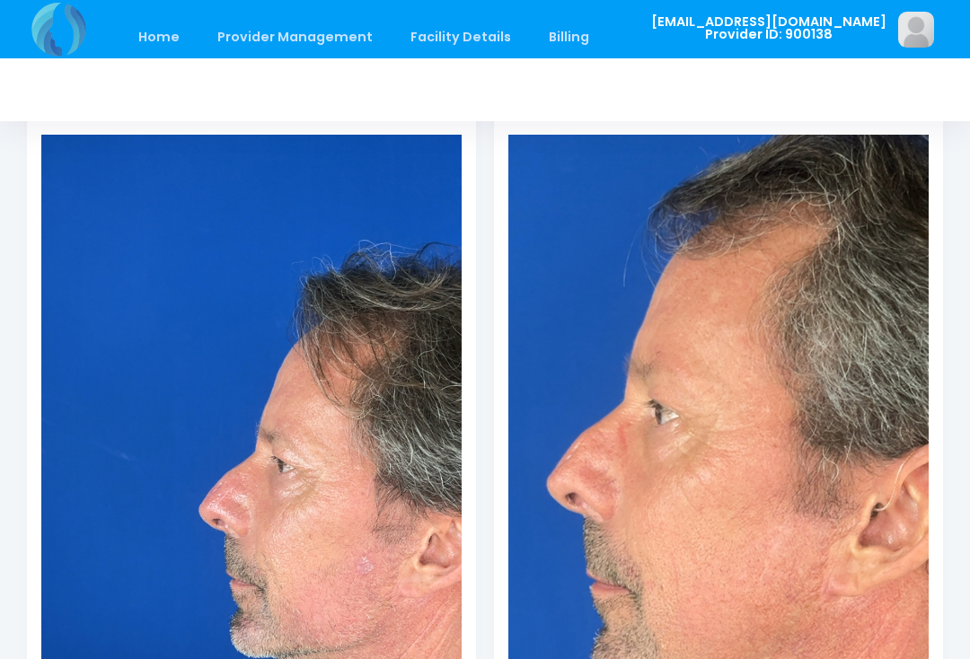
scroll to position [0, 0]
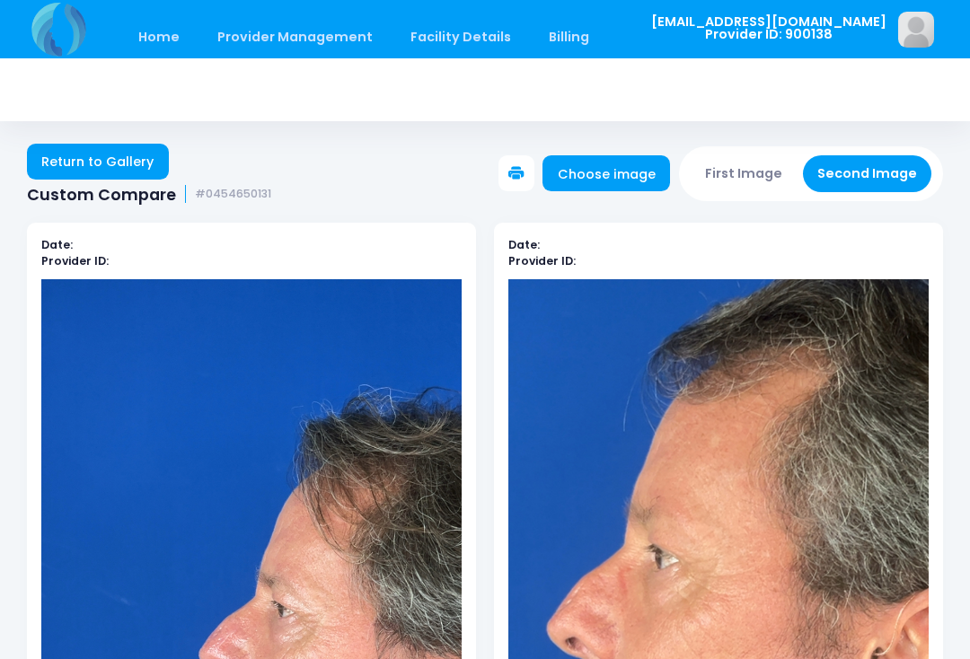
click at [617, 182] on link "Choose image" at bounding box center [607, 173] width 128 height 36
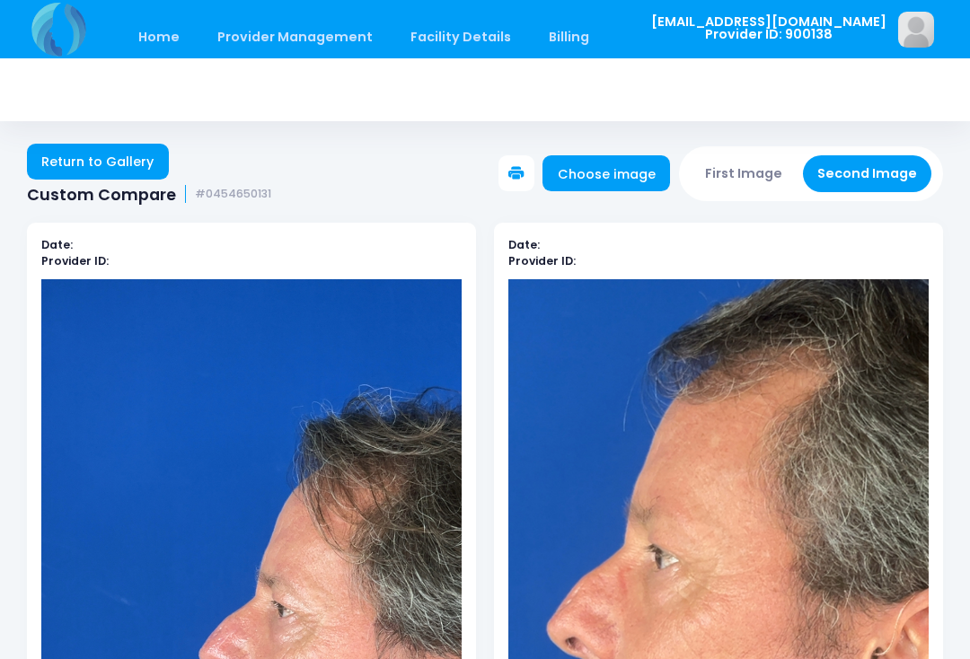
click at [732, 177] on button "First Image" at bounding box center [744, 173] width 107 height 37
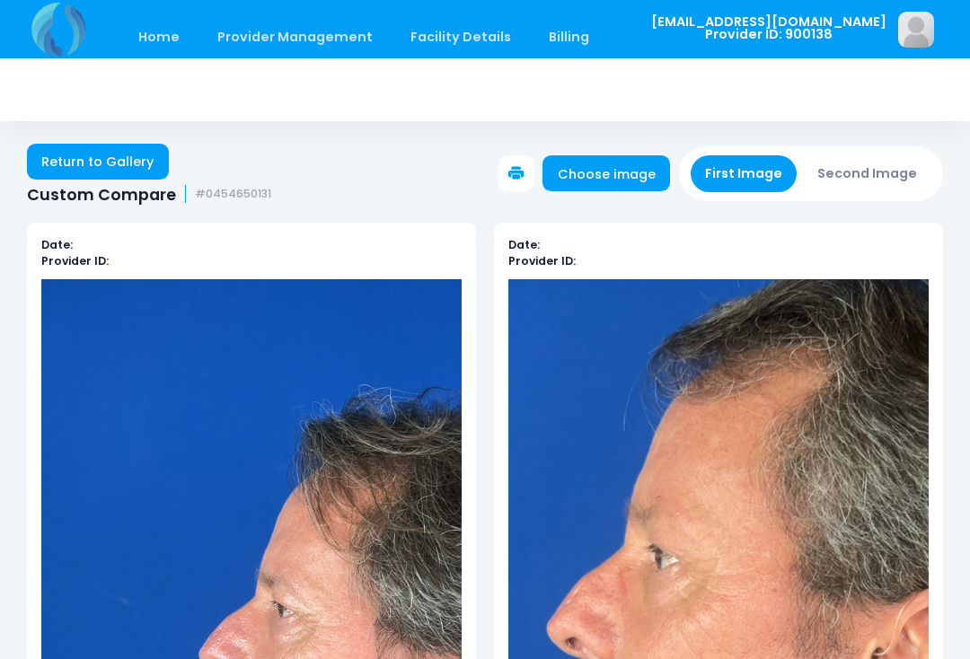
scroll to position [402, 0]
click at [618, 174] on link "Choose image" at bounding box center [607, 173] width 128 height 36
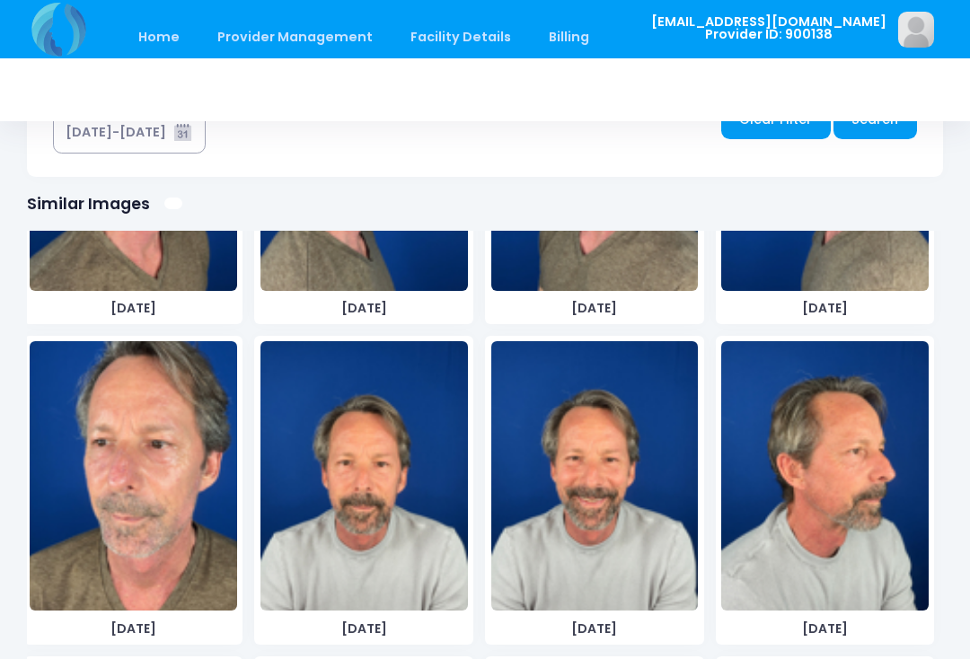
scroll to position [880, 0]
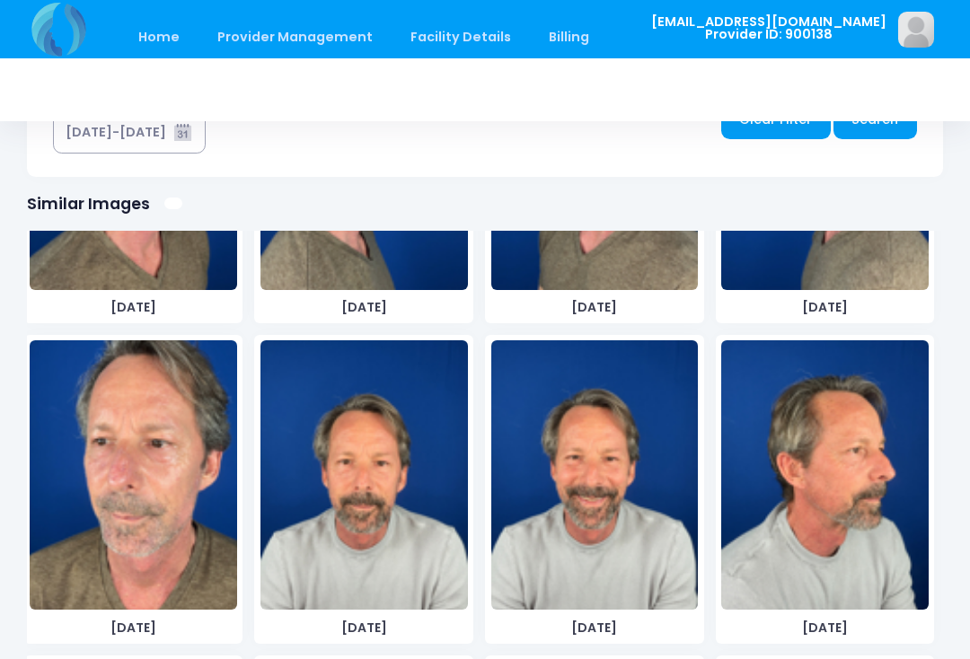
click at [186, 498] on img at bounding box center [133, 474] width 207 height 269
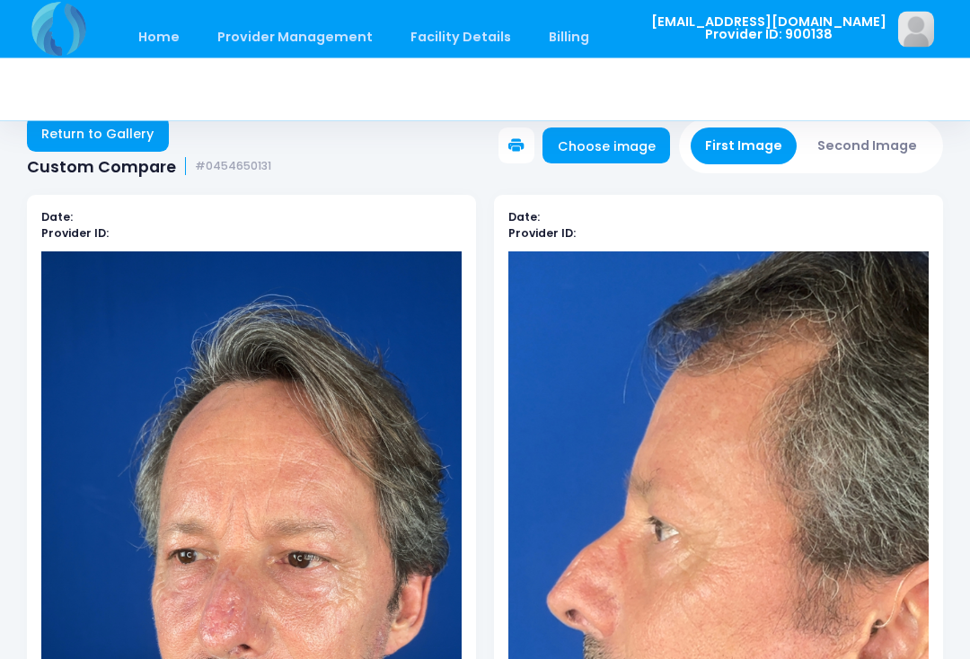
scroll to position [22, 0]
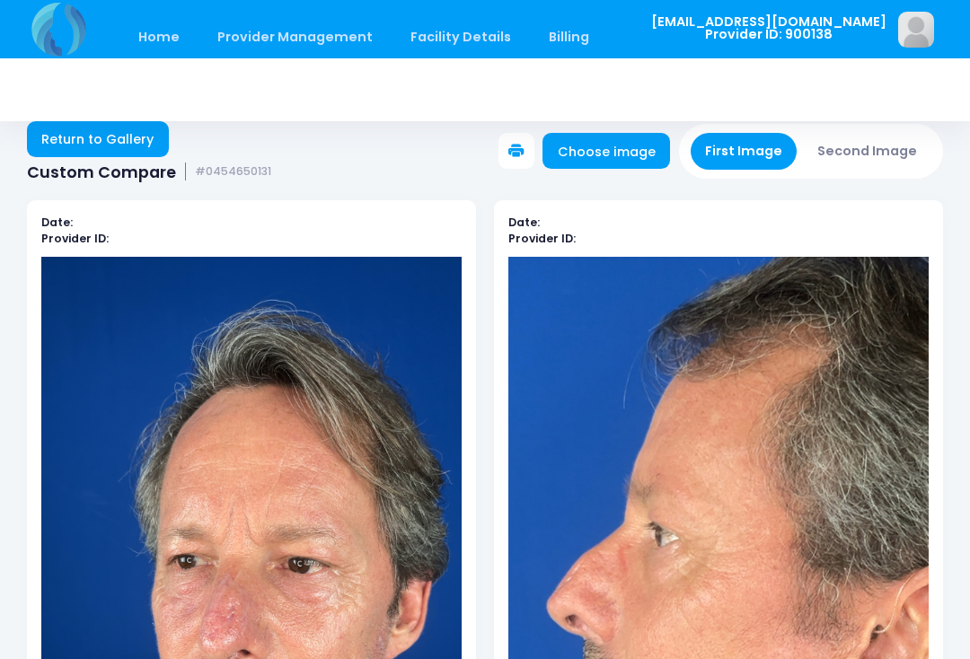
click at [898, 138] on button "Second Image" at bounding box center [867, 151] width 129 height 37
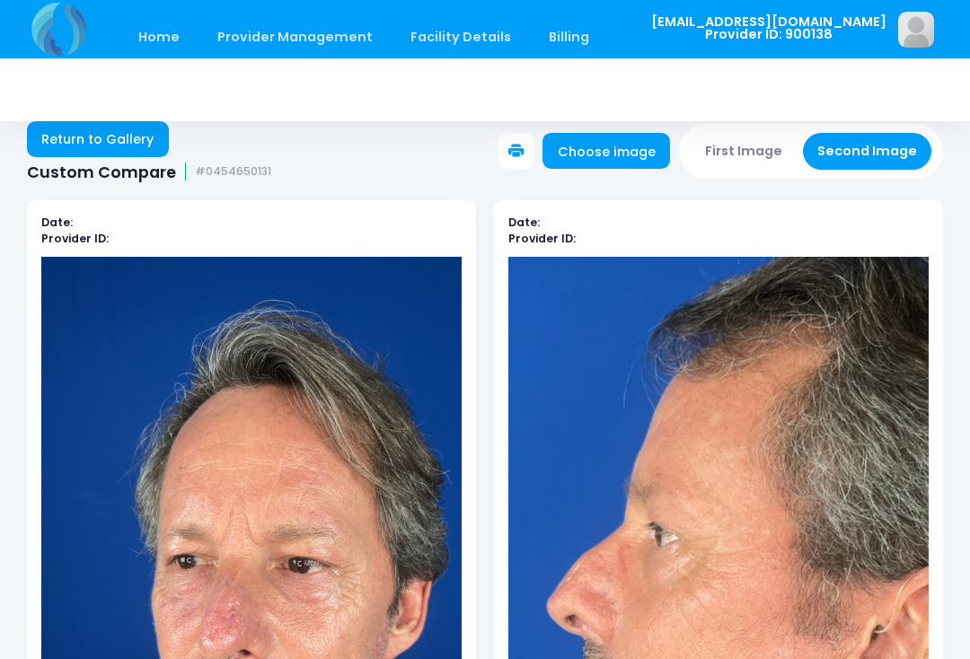
click at [631, 137] on link "Choose image" at bounding box center [607, 151] width 128 height 36
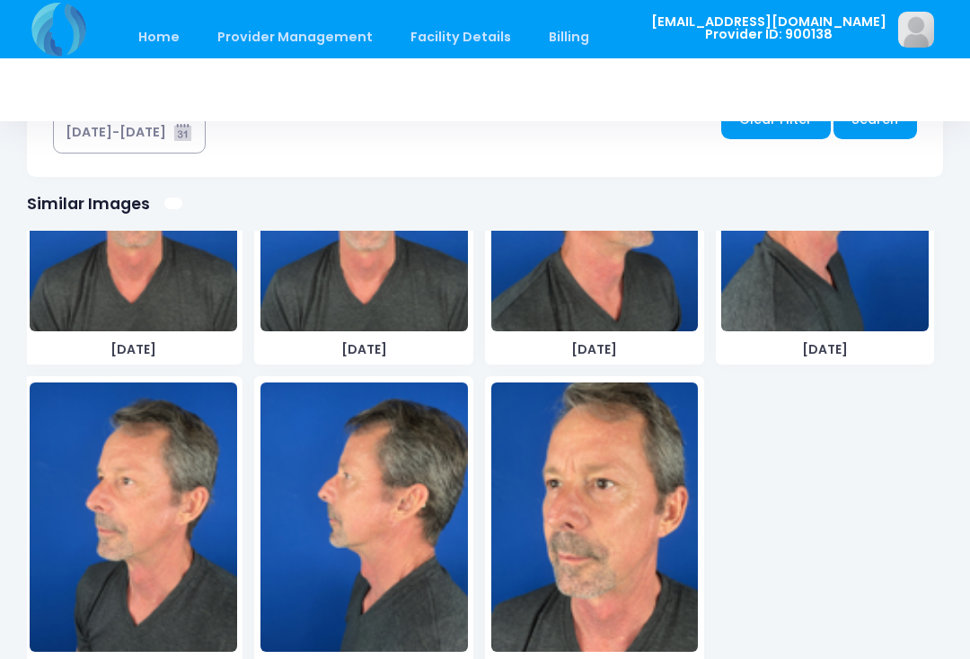
scroll to position [1799, 0]
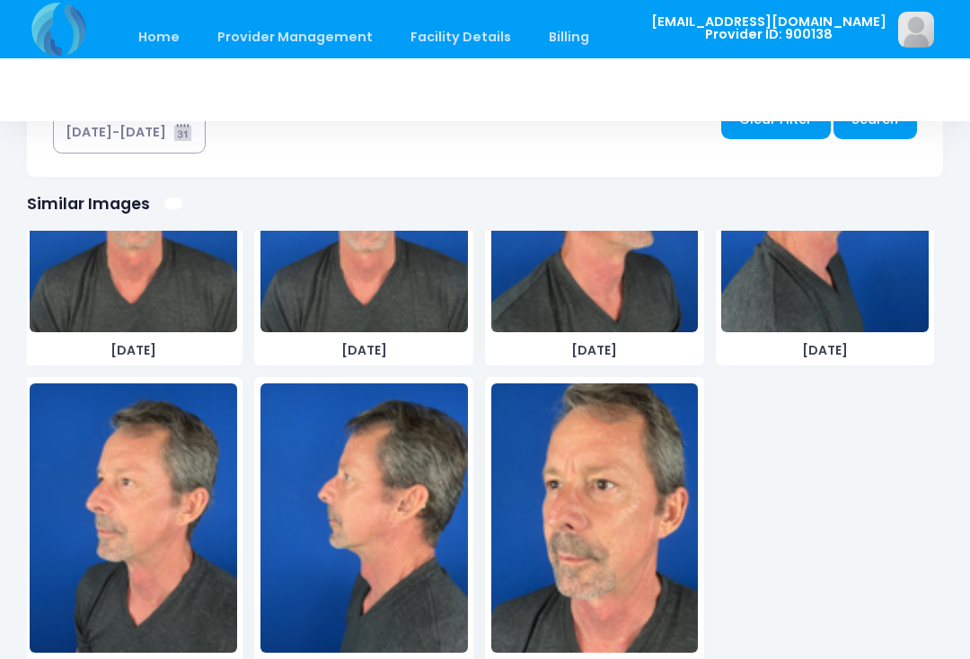
click at [630, 507] on img at bounding box center [594, 518] width 207 height 269
